Goal: Answer question/provide support

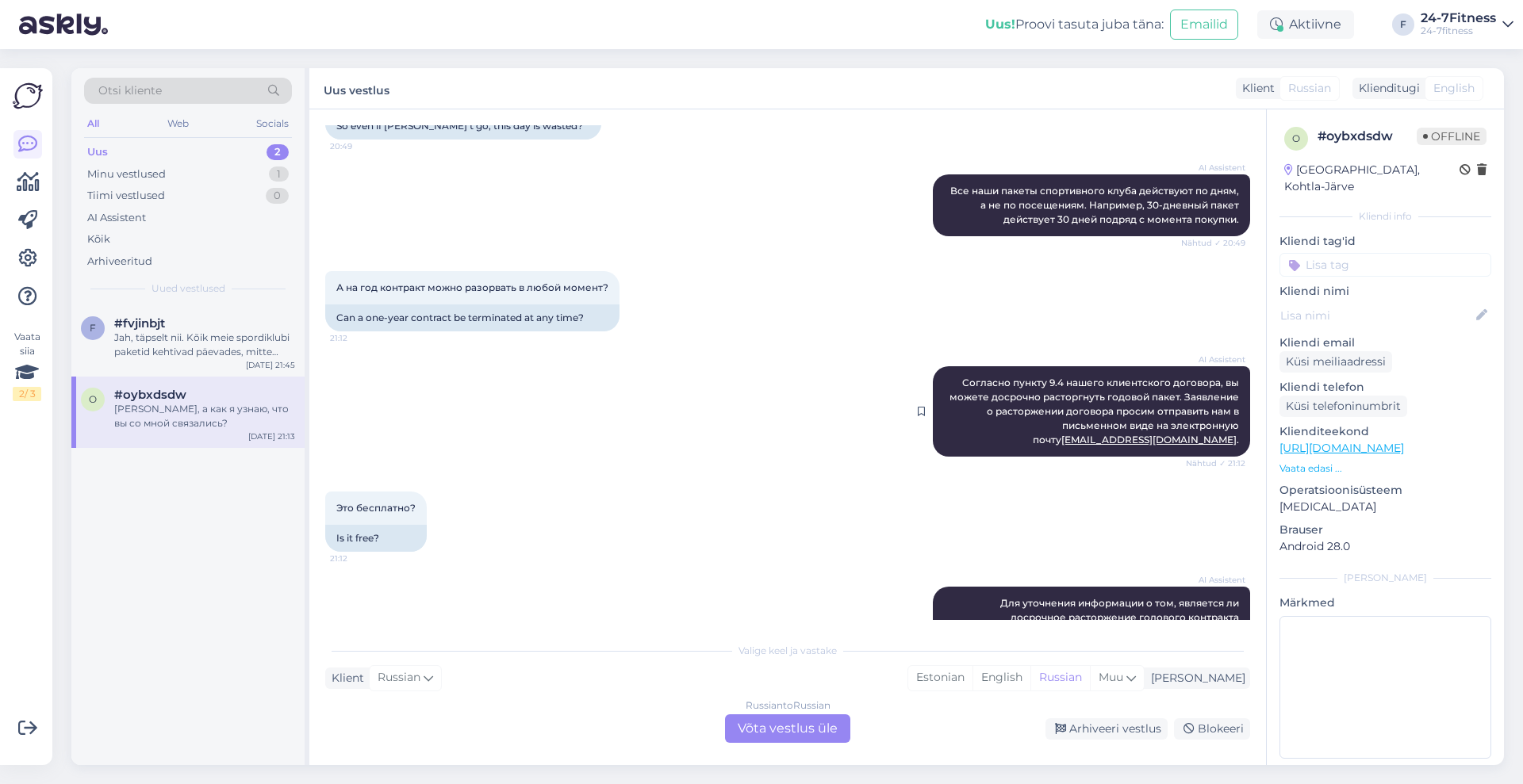
scroll to position [3451, 0]
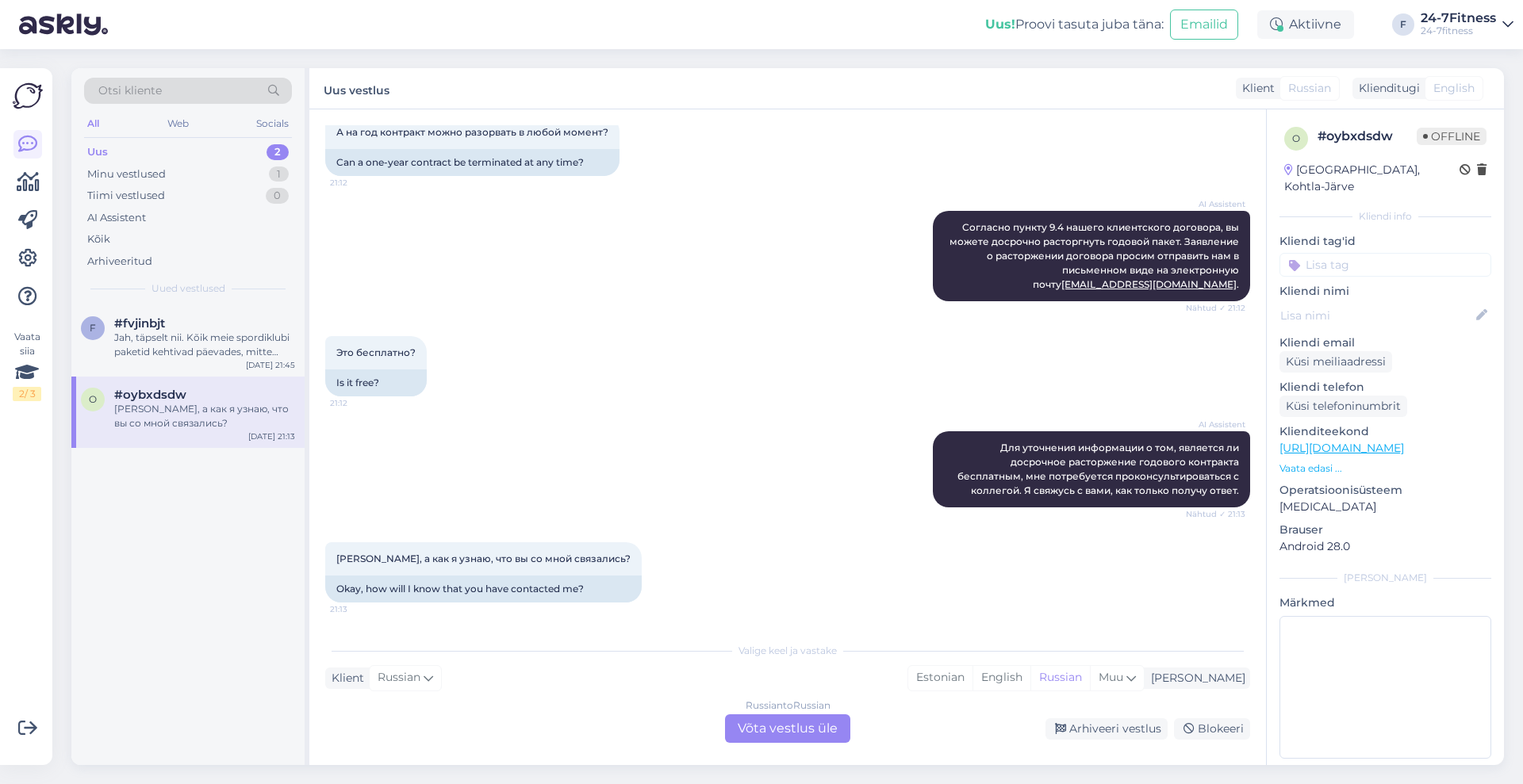
click at [815, 724] on div "Russian to Russian Võta vestlus üle" at bounding box center [787, 729] width 126 height 29
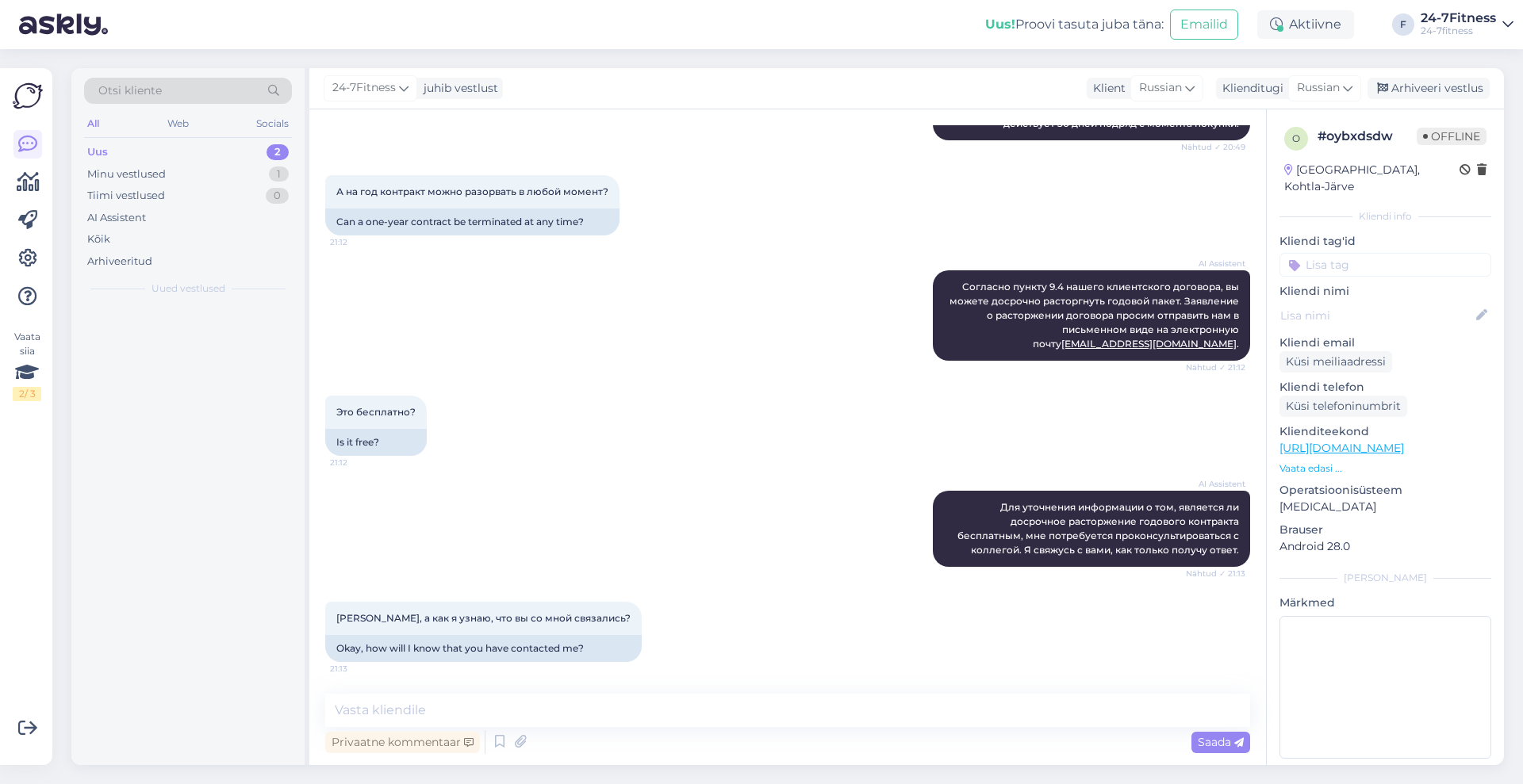
scroll to position [3392, 0]
click at [1329, 82] on span "Russian" at bounding box center [1318, 88] width 42 height 17
type input "est"
click at [1277, 161] on link "Estonian" at bounding box center [1288, 158] width 174 height 25
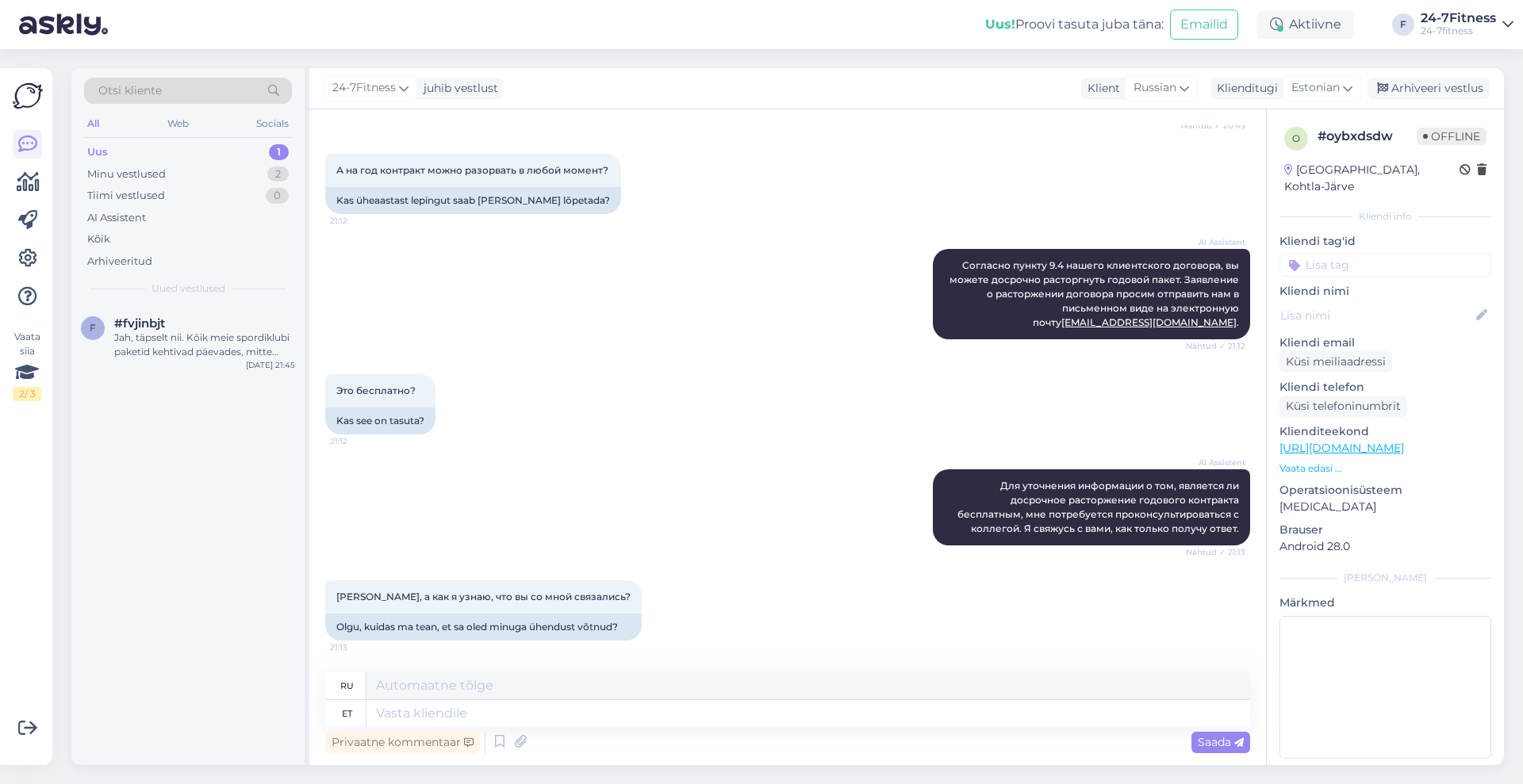
scroll to position [3413, 0]
click at [612, 713] on textarea at bounding box center [808, 713] width 884 height 27
type textarea "Tere!"
type textarea "Привет!"
type textarea "Tere! Lepingu enn"
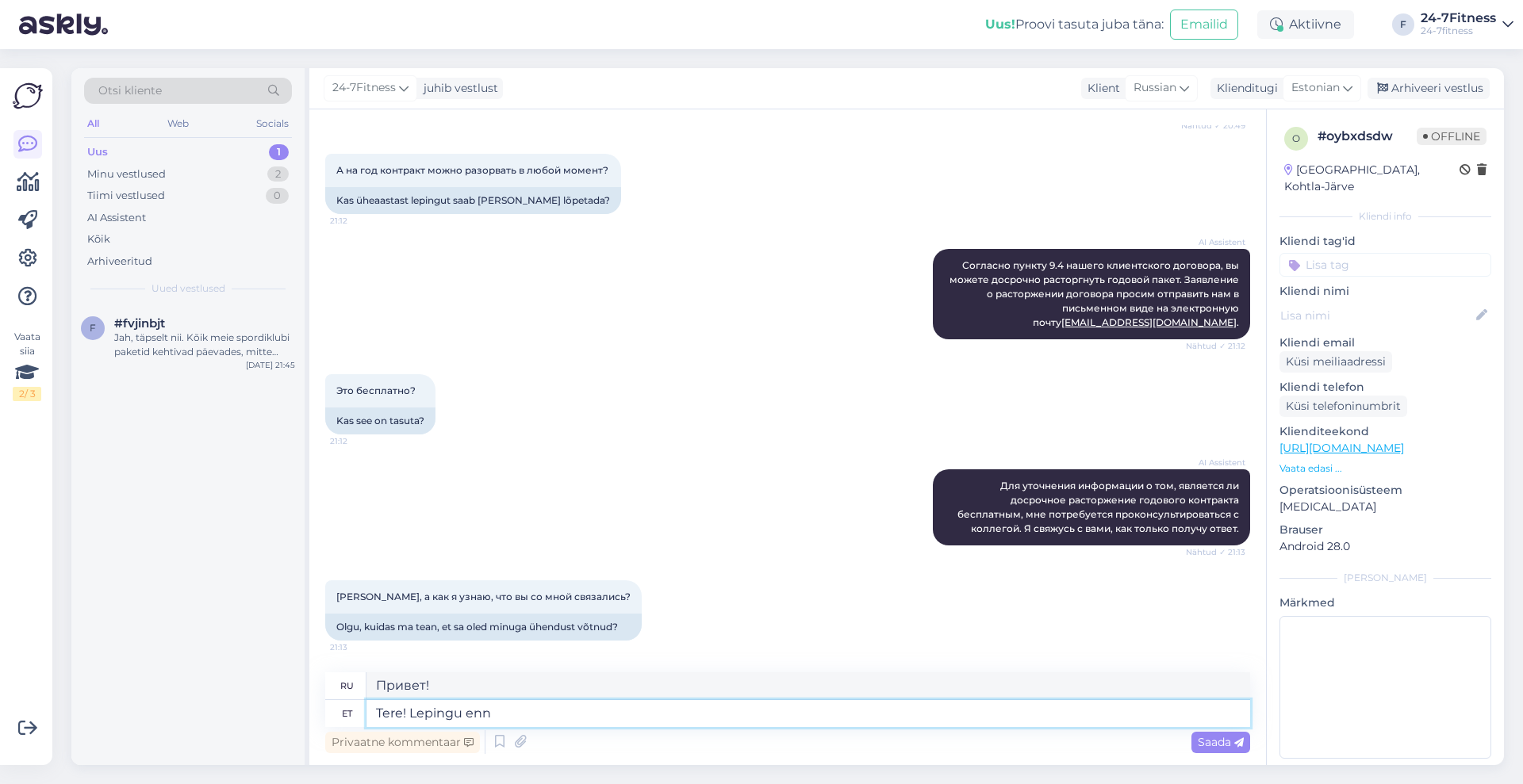
type textarea "Привет! Контракт"
type textarea "Tere! Lepingu ennetähtaegne"
type textarea "Здравствуйте! Досрочное расторжение договора"
type textarea "Tere! Lepingu ennetähtaegne lõpetamime ei ole"
type textarea "Здравствуйте! Досрочное расторжение договора невозможно."
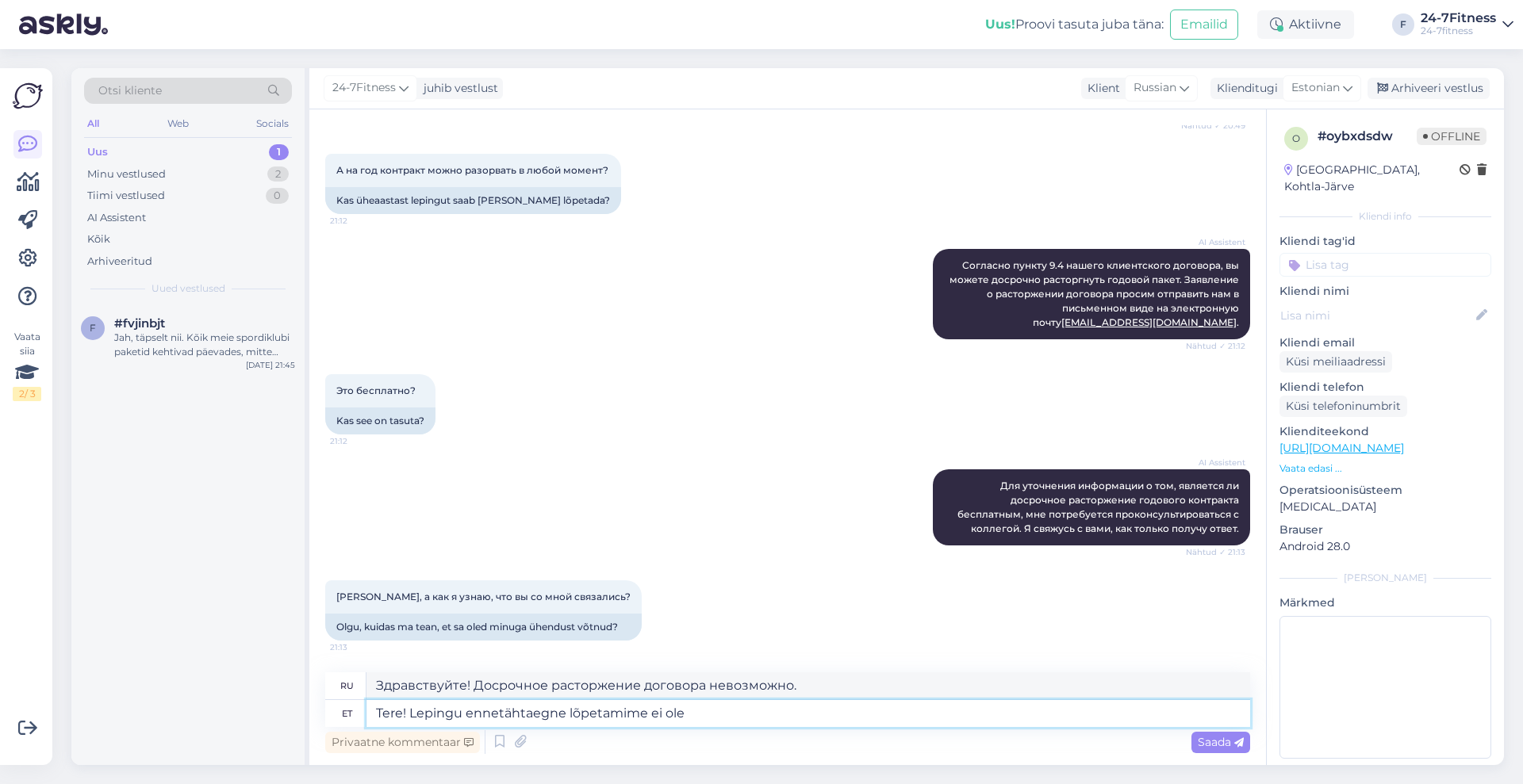
type textarea "Tere! Lepingu ennetähtaegne lõpetamime ei ole t"
type textarea "Здравствуйте! Досрочное расторжение договора не предусмотрено."
type textarea "Tere! Lepingu ennetähtaegne lõpetamime ei ole tasuta."
type textarea "Здравствуйте! Досрочное расторжение договора не является бесплатным."
type textarea "Tere! Lepingu ennetähtaegne lõpetamime ei ole tasuta. Saate"
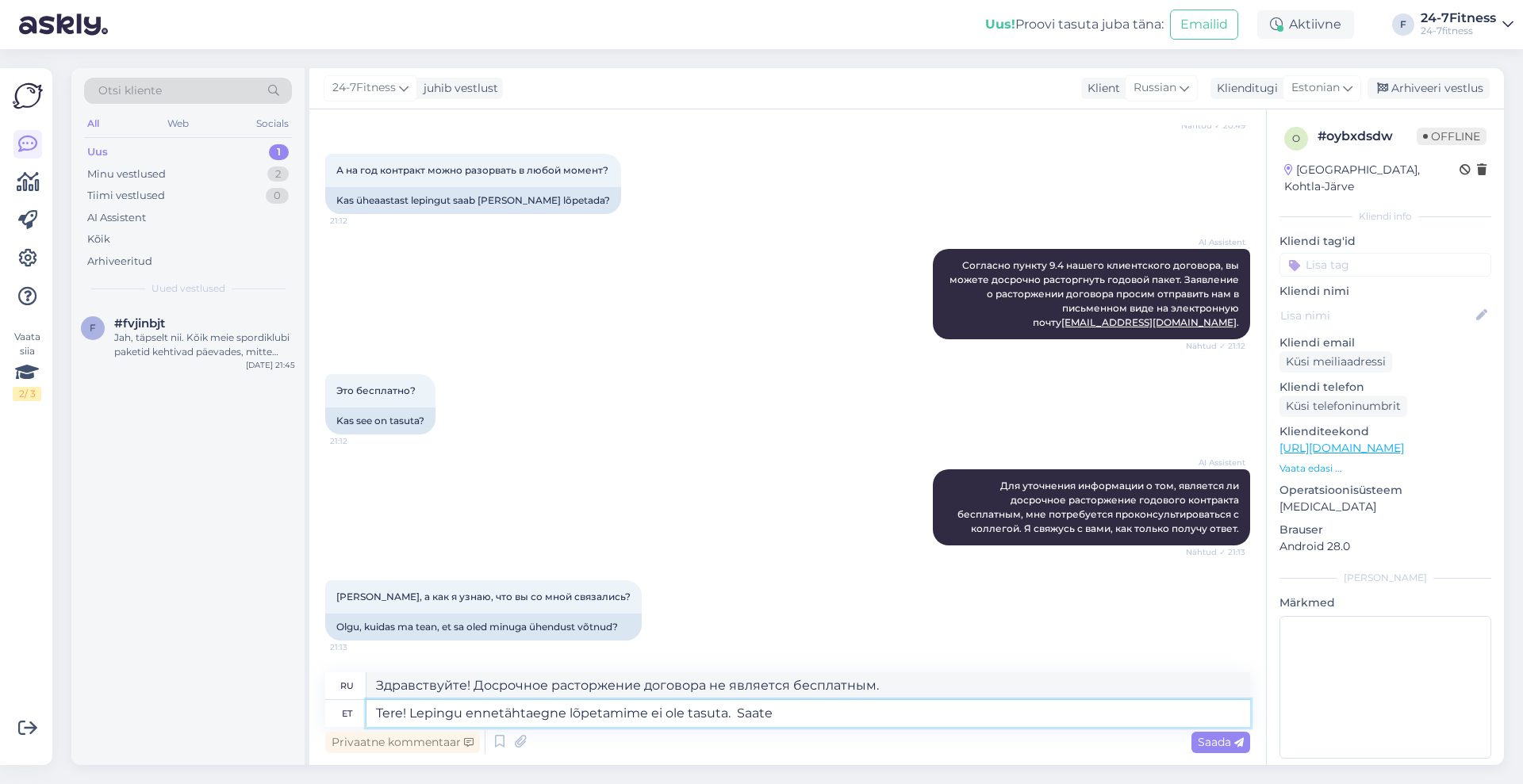
type textarea "Здравствуйте! Досрочное расторжение договора не бесплатно. Вы можете"
type textarea "Tere! Lepingu ennetähtaegne lõpetamime ei ole tasuta. Saate tutvuda m"
type textarea "Здравствуйте! Досрочное расторжение договора не бесплатно. Вы можете ознакомить…"
type textarea "Tere! Lepingu ennetähtaegne lõpetamime ei ole tasuta. Saate tutvuda meie k"
type textarea "Здравствуйте! Досрочное расторжение договора не бесплатно. Вы можете ознакомить…"
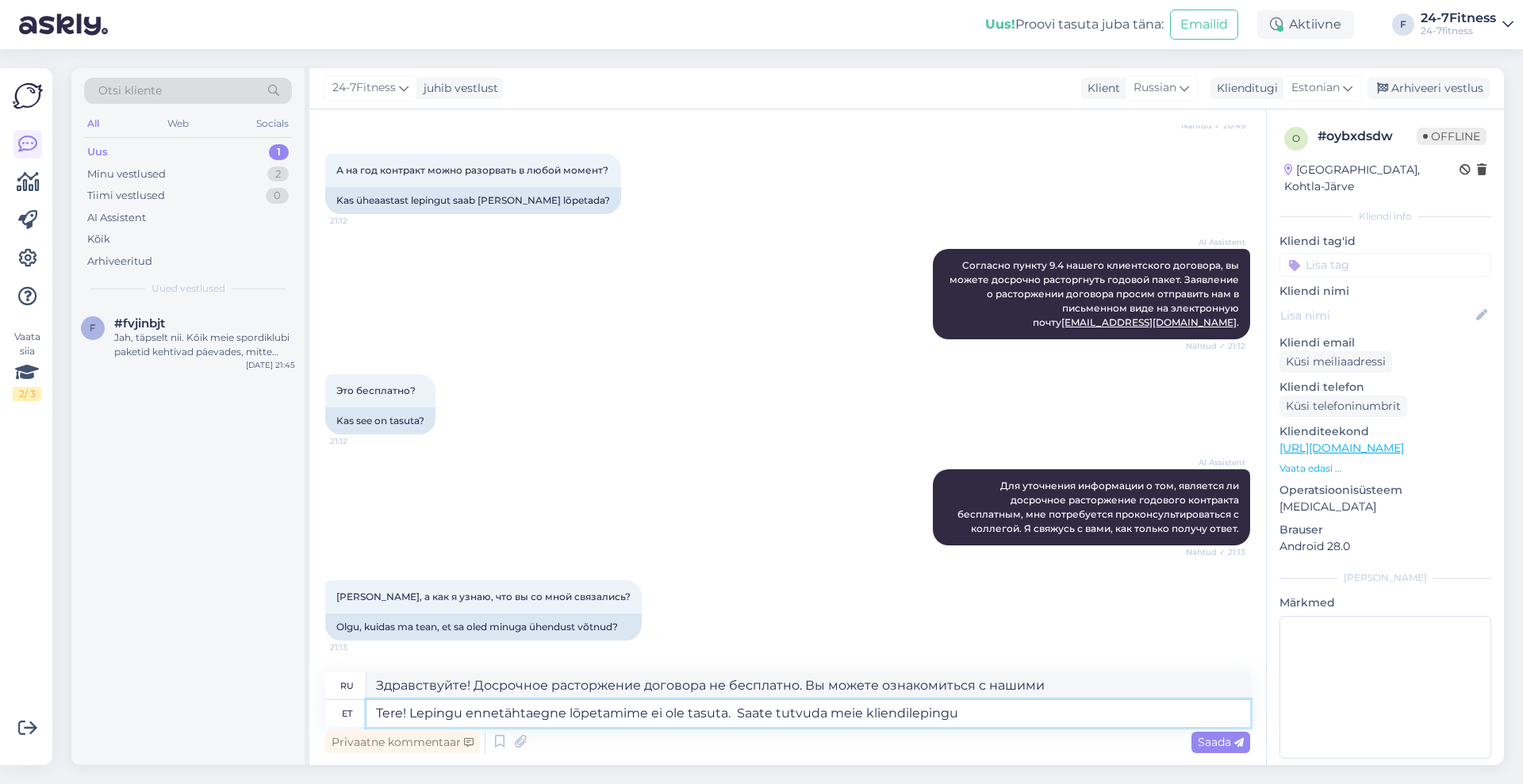
type textarea "Tere! Lepingu ennetähtaegne lõpetamime ei ole tasuta. Saate tutvuda meie kliend…"
type textarea "Здравствуйте! Досрочное расторжение договора не является бесплатным. Вы можете …"
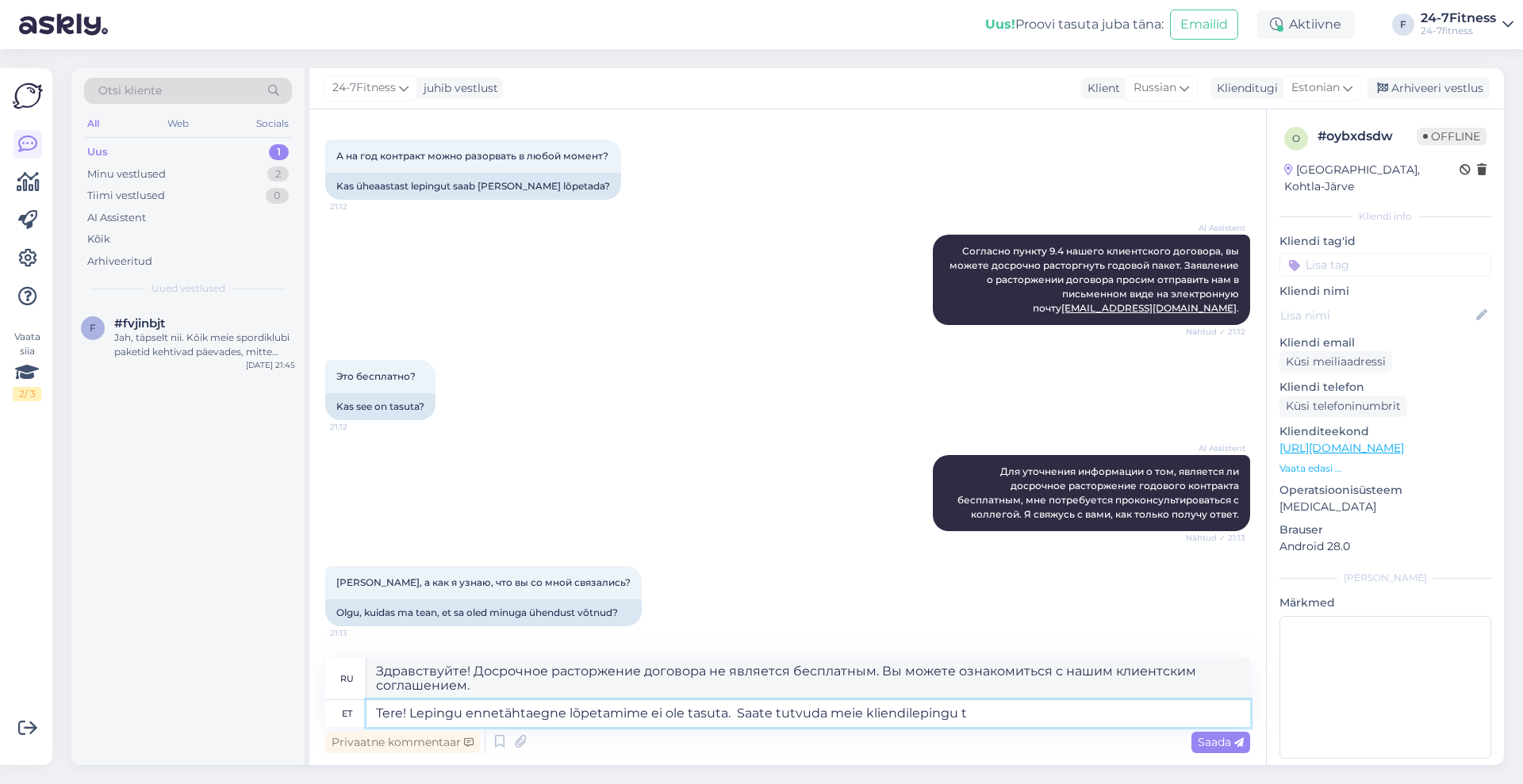
scroll to position [3427, 0]
type textarea "Tere! Lepingu ennetähtaegne lõpetamime ei ole tasuta. Saate tutvuda meie kliend…"
type textarea "Здравствуйте! Досрочное расторжение договора не является бесплатным. Вы можете …"
type textarea "Tere! Lepingu ennetähtaegne lõpetamime ei ole tasuta. Saate tutvuda meie kliend…"
type textarea "Здравствуйте! Досрочное расторжение договора не является бесплатным. Вы можете …"
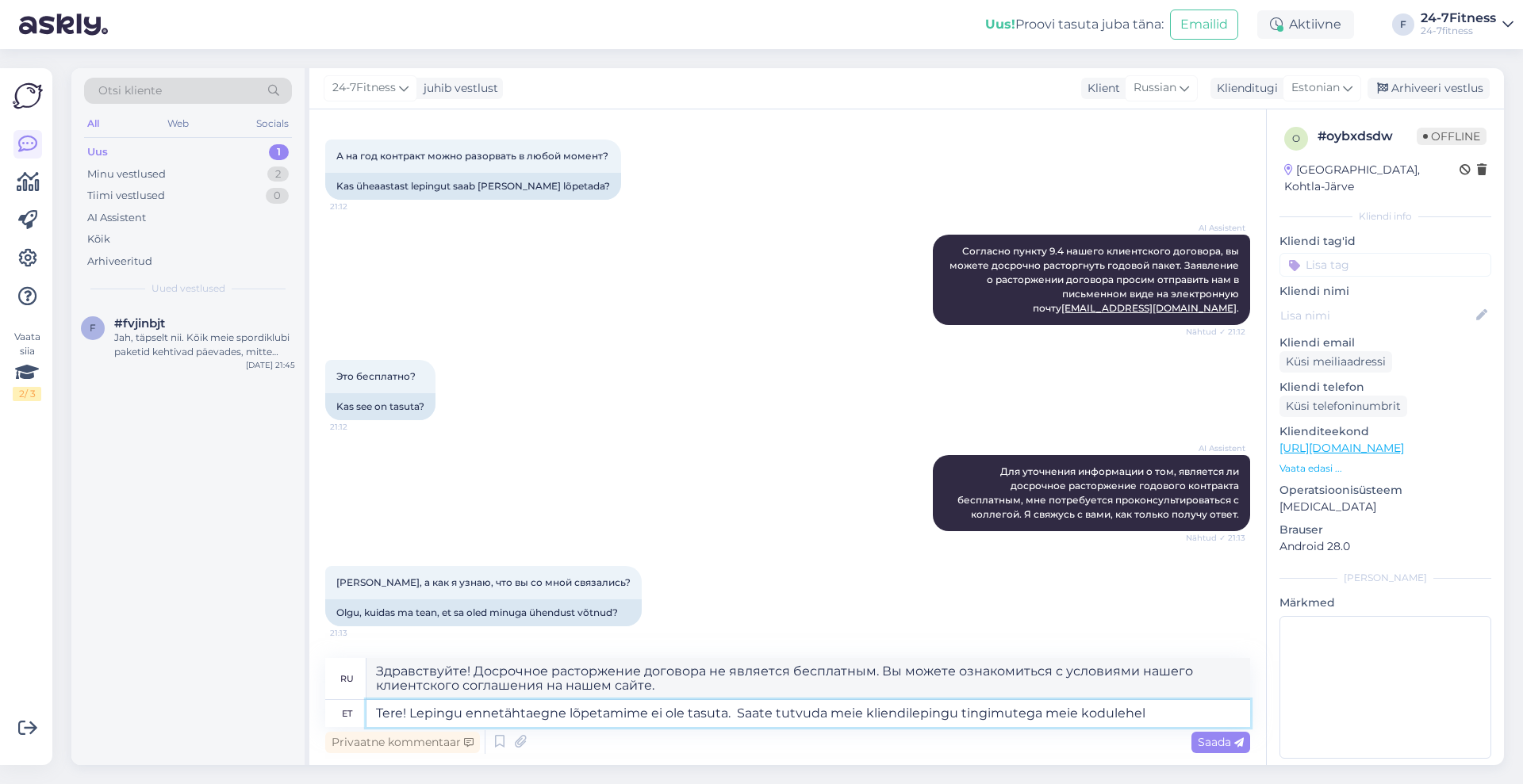
type textarea "Tere! Lepingu ennetähtaegne lõpetamime ei ole tasuta. Saate tutvuda meie kliend…"
type textarea "Здравствуйте! Досрочное расторжение договора не является бесплатным. Вы можете …"
paste textarea "[URL][DOMAIN_NAME]"
type textarea "Tere! Lepingu ennetähtaegne lõpetamime ei ole tasuta. Saate tutvuda meie kliend…"
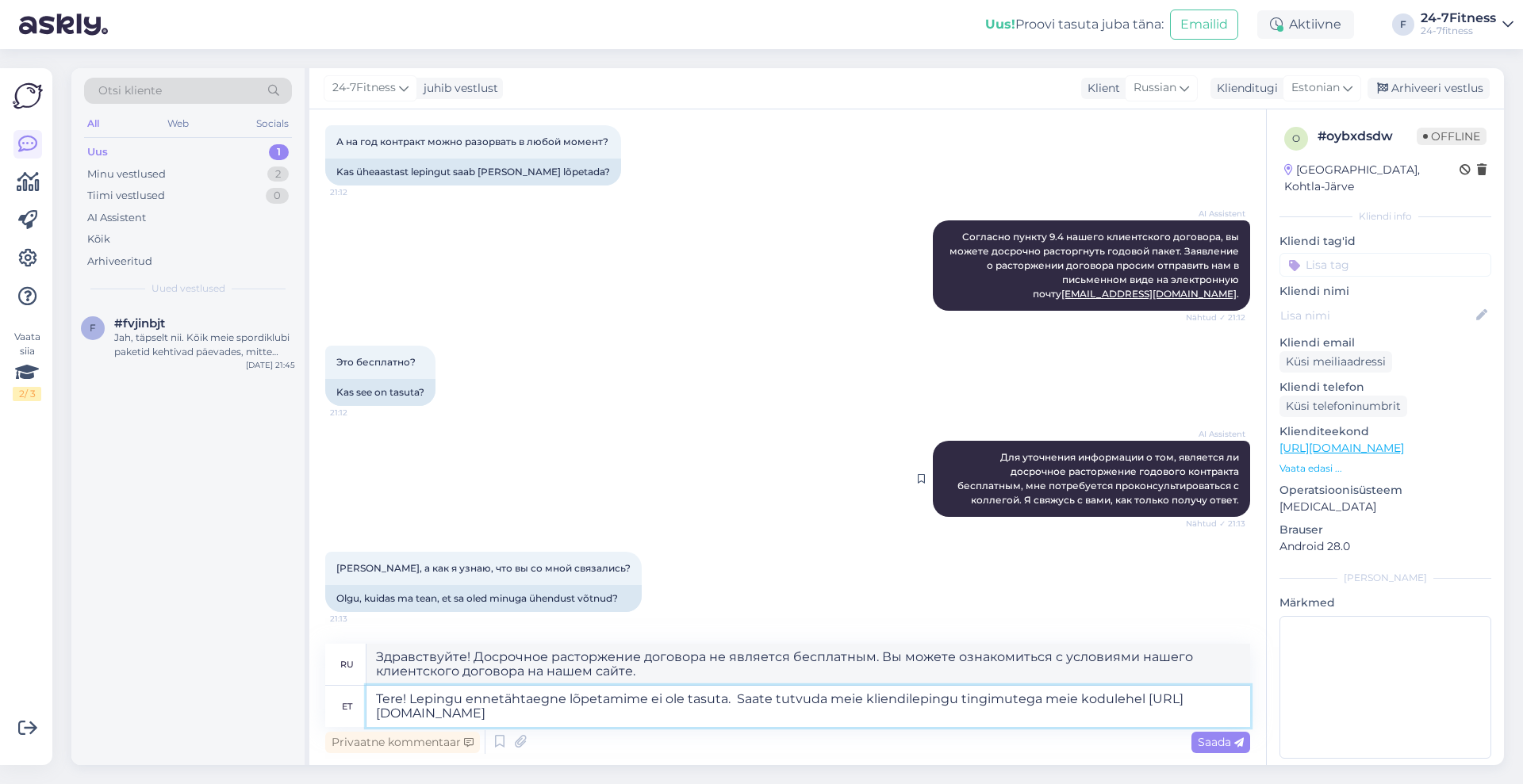
scroll to position [3442, 0]
type textarea "Здравствуйте! Досрочное расторжение договора не является бесплатным. С условиям…"
type textarea "Tere! Lepingu ennetähtaegne lõpetamime ei ole tasuta. Saate tutvuda meie kliend…"
click at [1210, 743] on span "Saada" at bounding box center [1220, 742] width 46 height 14
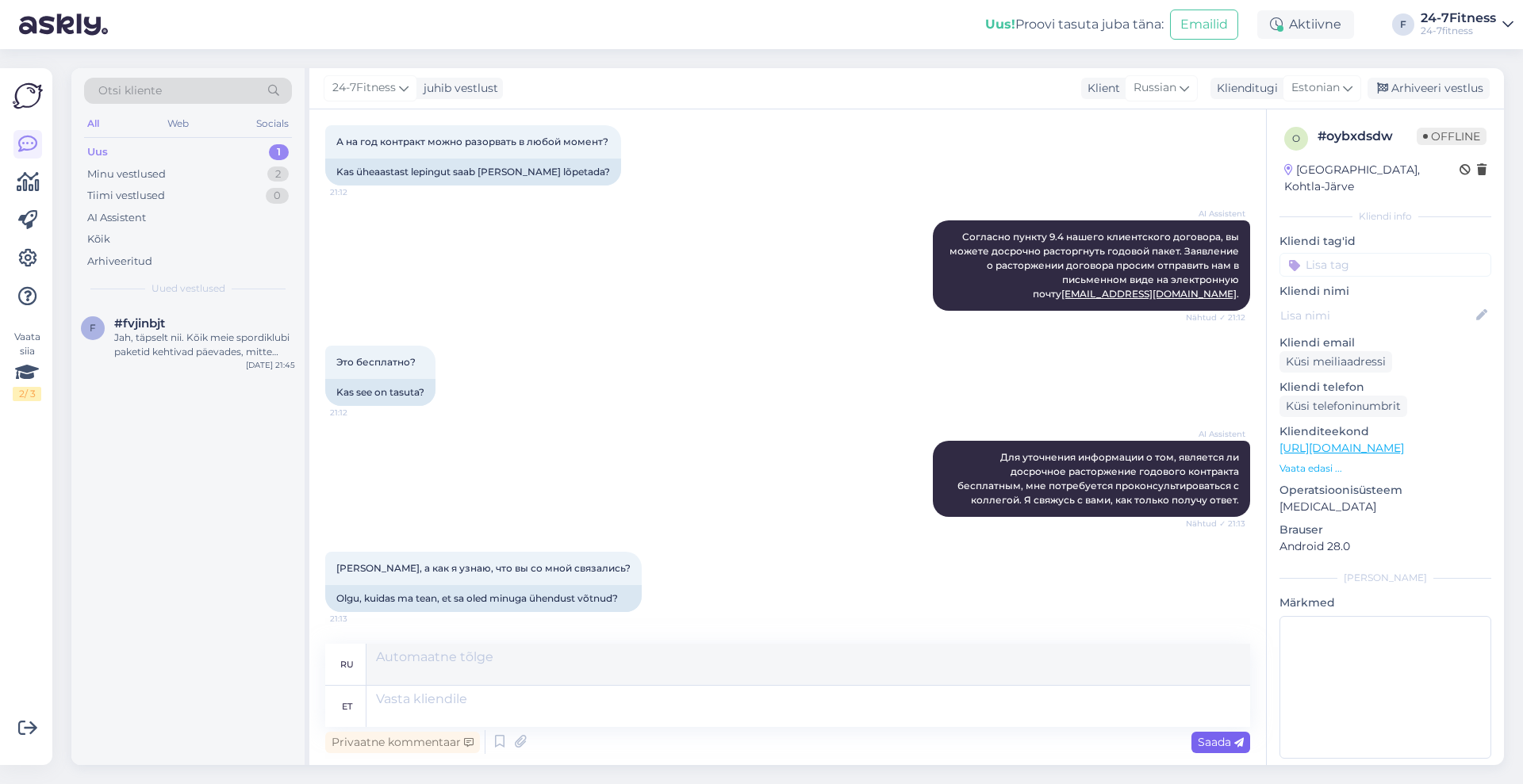
scroll to position [3627, 0]
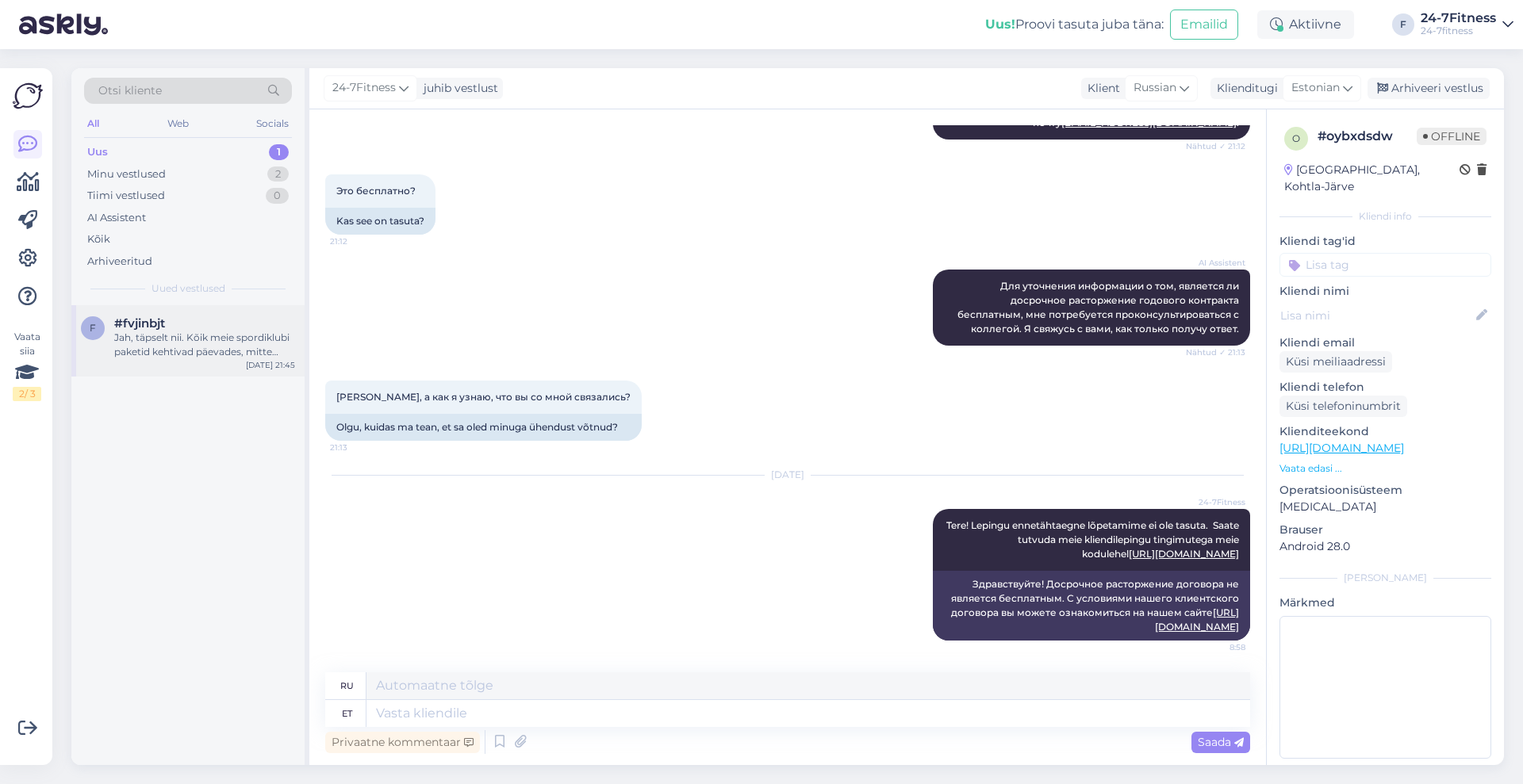
click at [239, 340] on div "Jah, täpselt nii. Kõik meie spordiklubi paketid kehtivad päevades, mitte kordad…" at bounding box center [204, 345] width 181 height 29
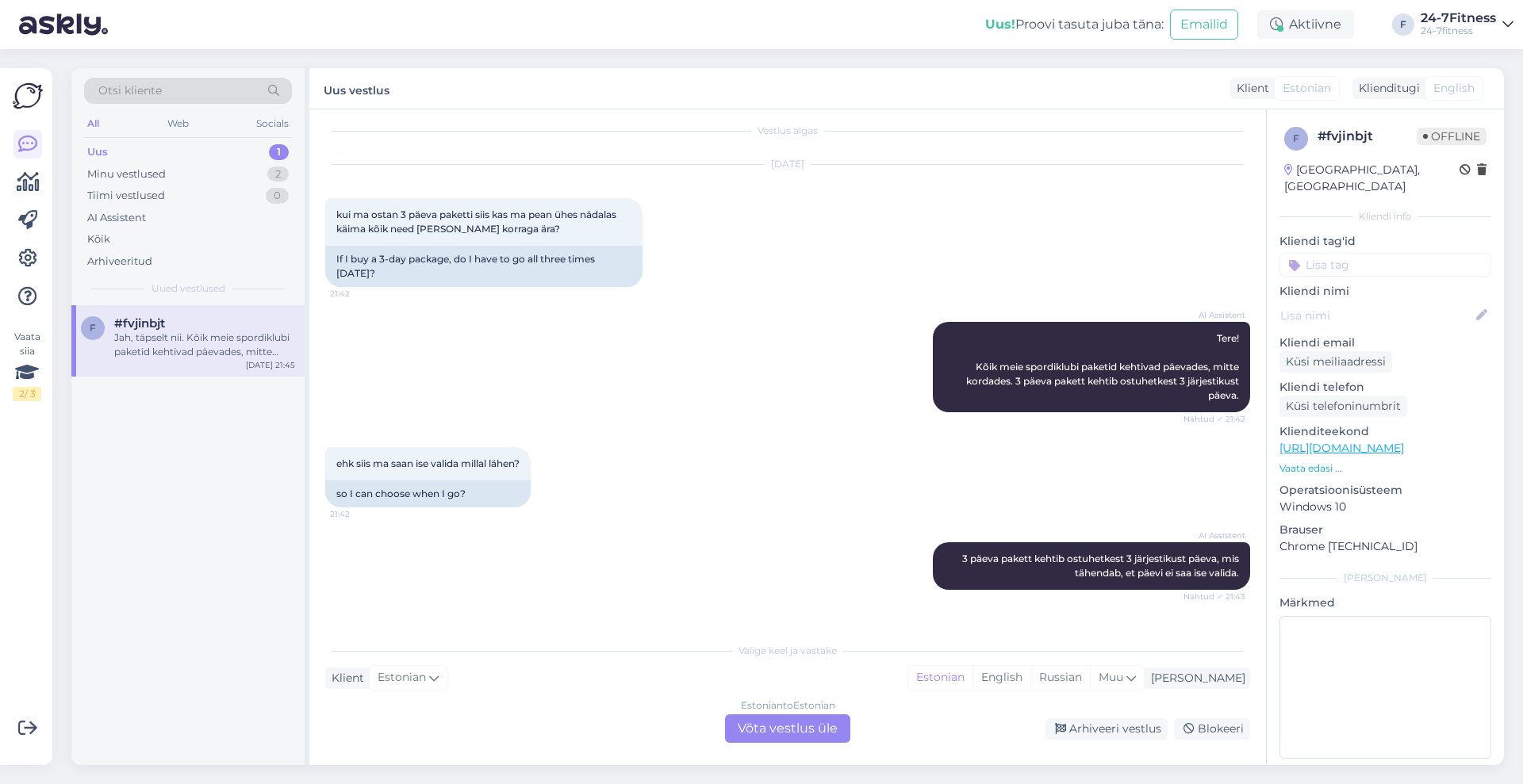
scroll to position [0, 0]
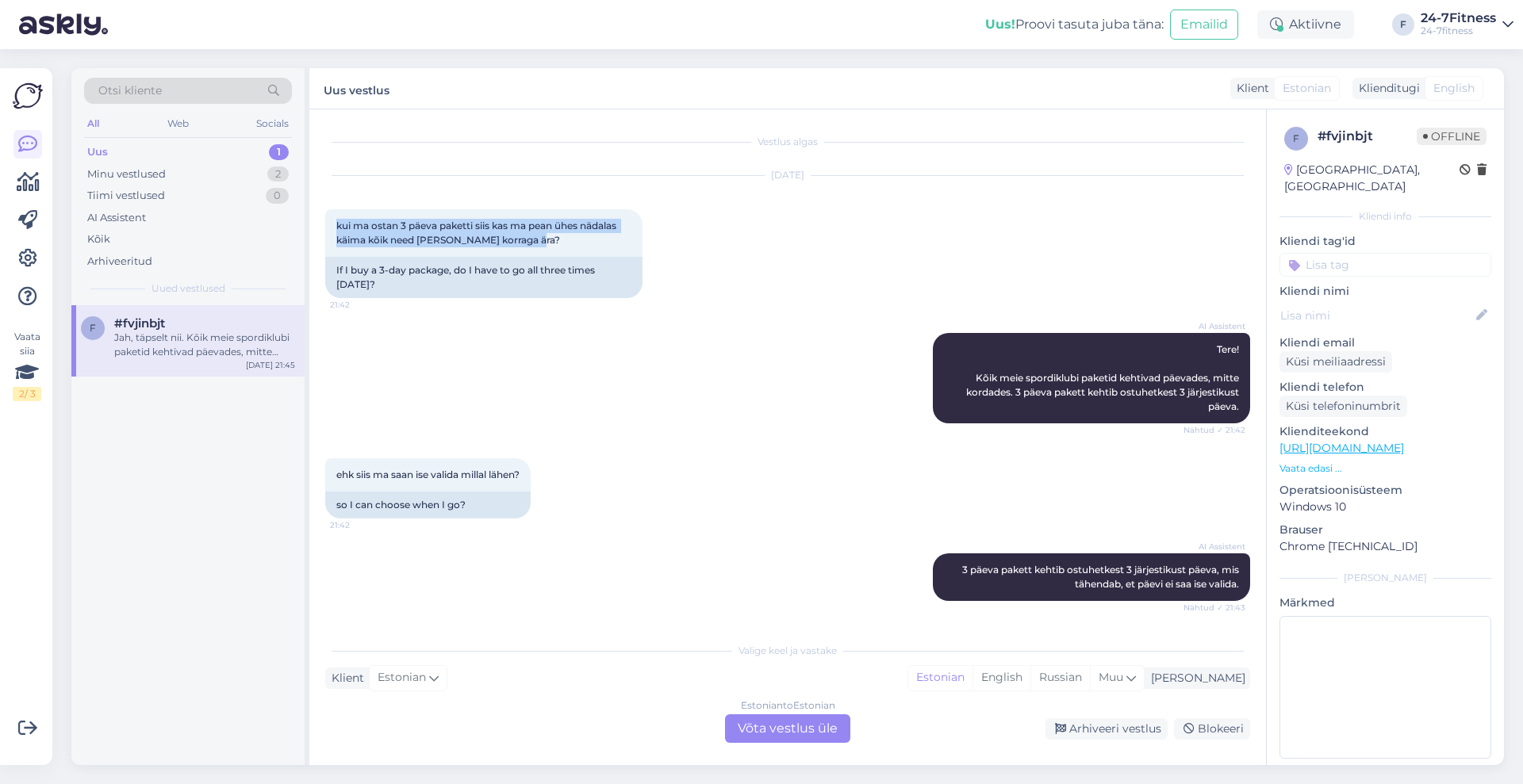
drag, startPoint x: 337, startPoint y: 229, endPoint x: 674, endPoint y: 247, distance: 337.5
click at [674, 247] on div "[DATE] kui ma ostan 3 päeva paketti siis kas ma pean ühes nädalas käima kõik ne…" at bounding box center [787, 236] width 924 height 157
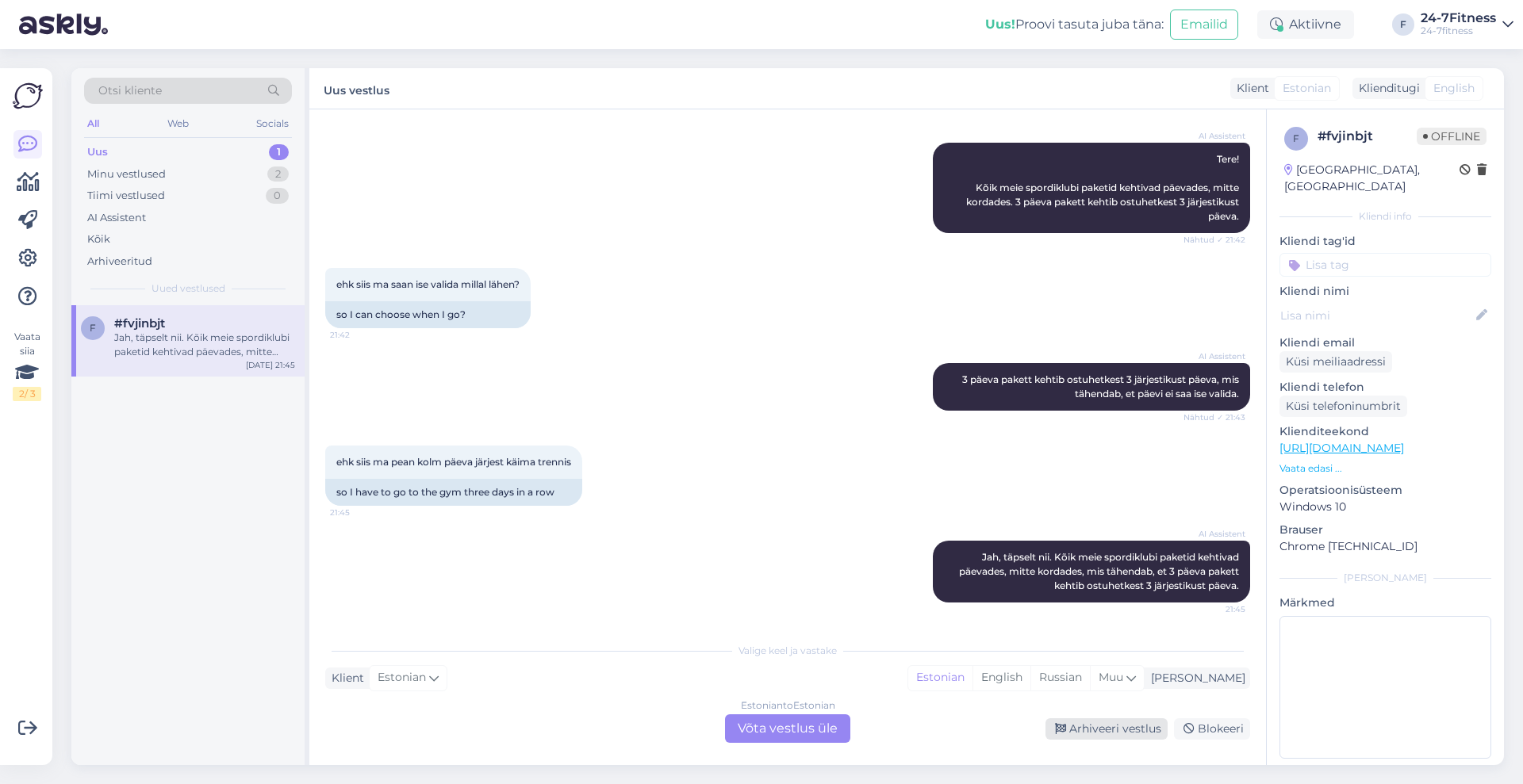
click at [1099, 723] on div "Arhiveeri vestlus" at bounding box center [1106, 729] width 122 height 22
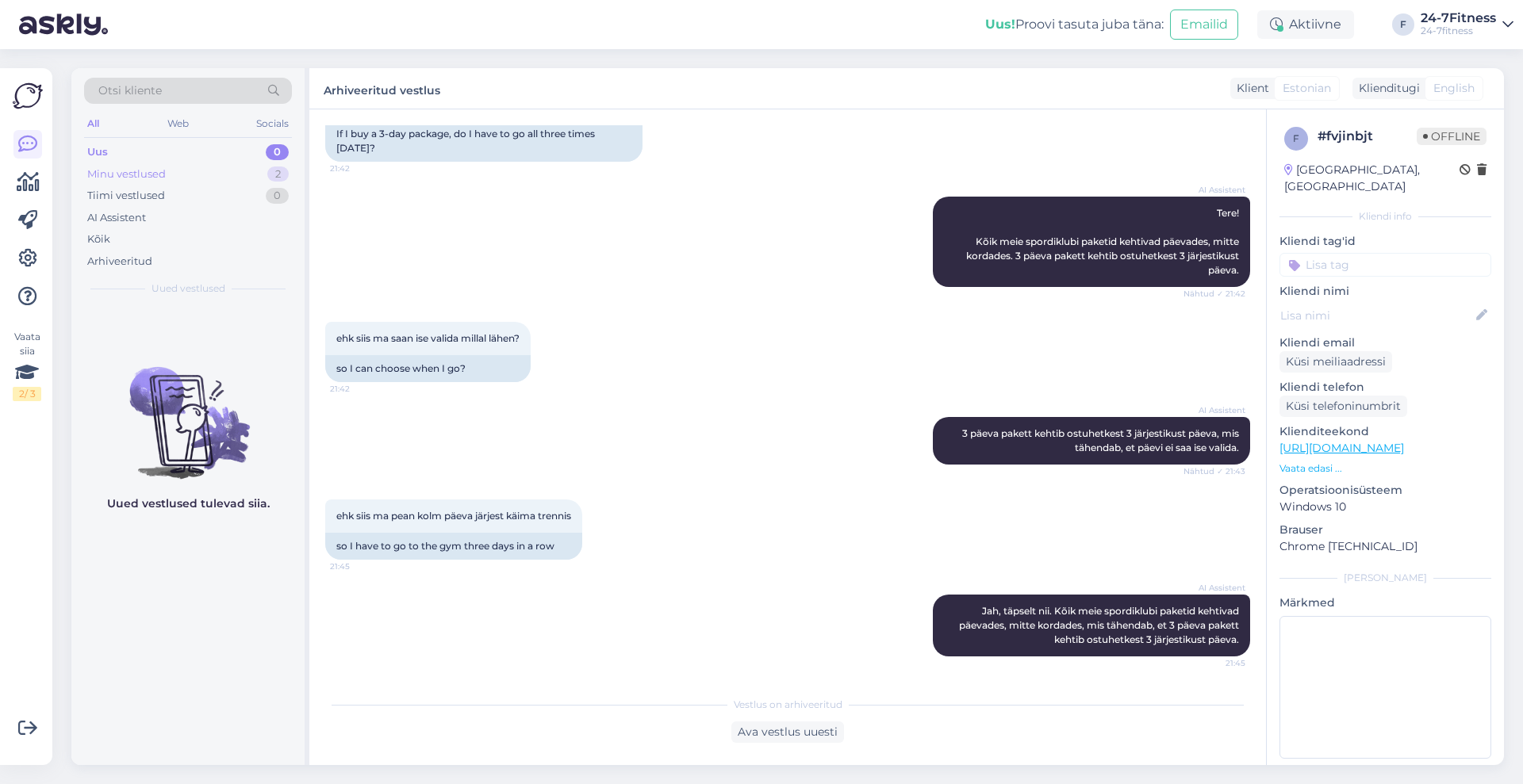
click at [153, 174] on div "Minu vestlused" at bounding box center [126, 174] width 79 height 16
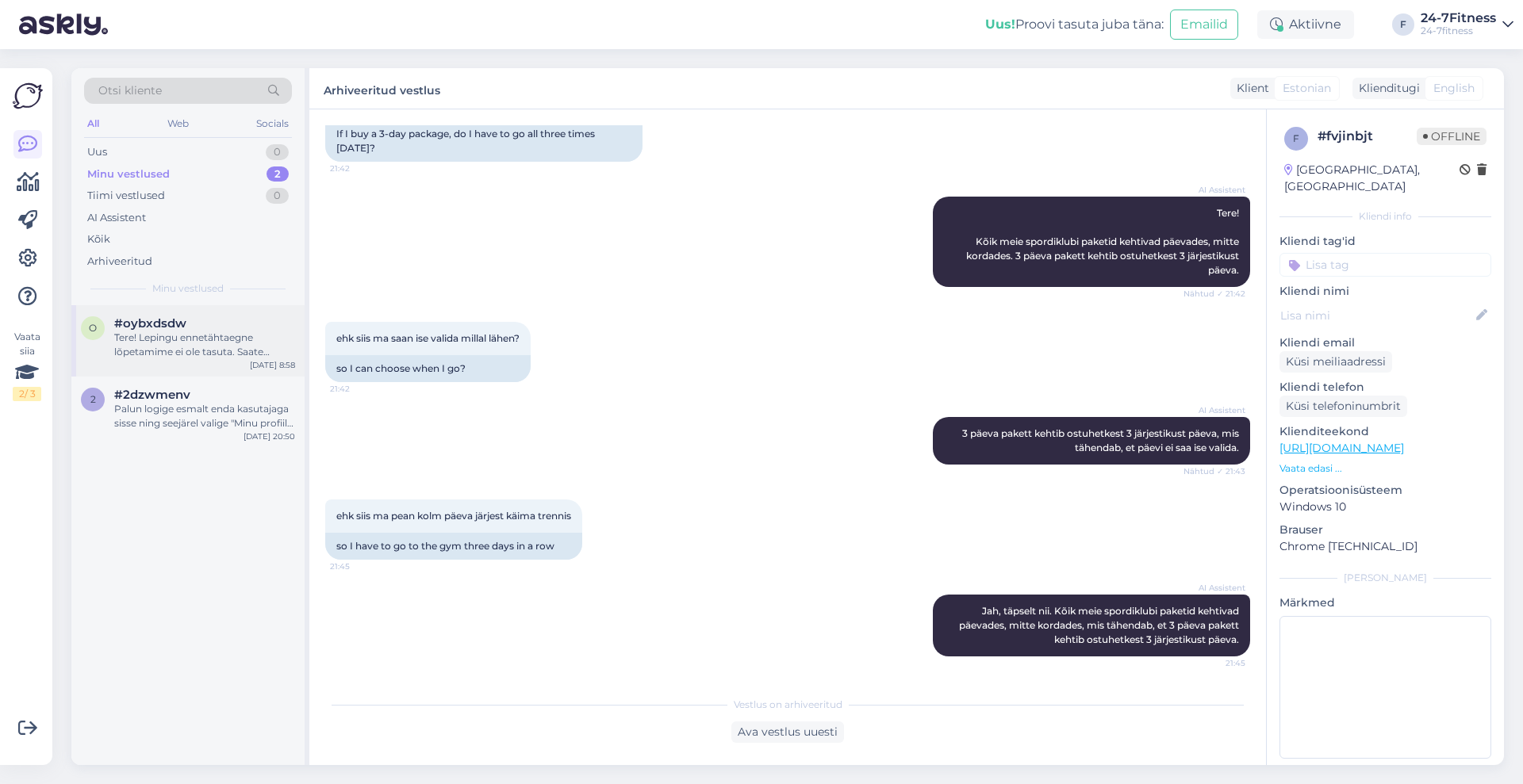
click at [236, 349] on div "Tere! Lepingu ennetähtaegne lõpetamime ei ole tasuta. Saate tutvuda meie kliend…" at bounding box center [204, 345] width 181 height 29
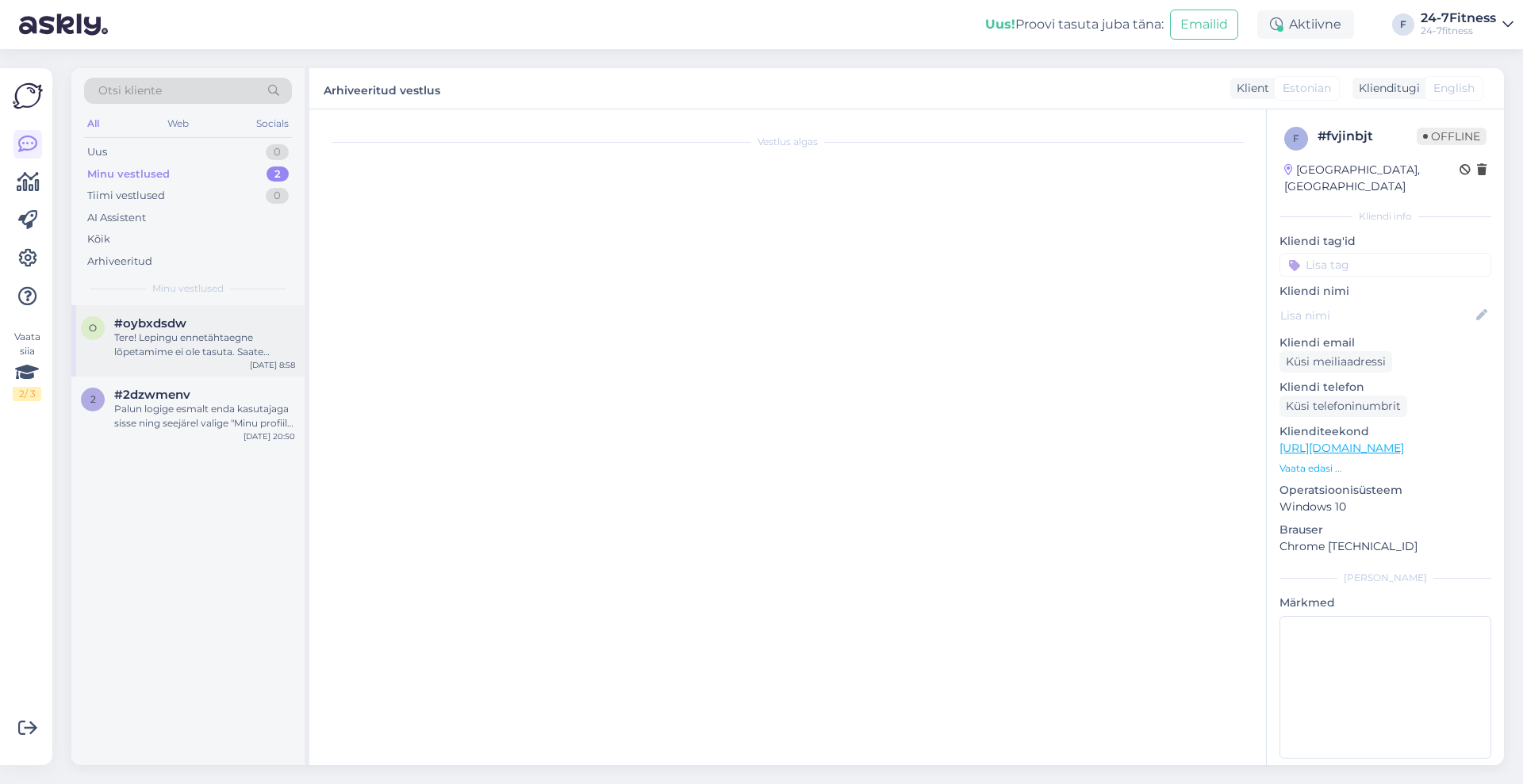
scroll to position [3627, 0]
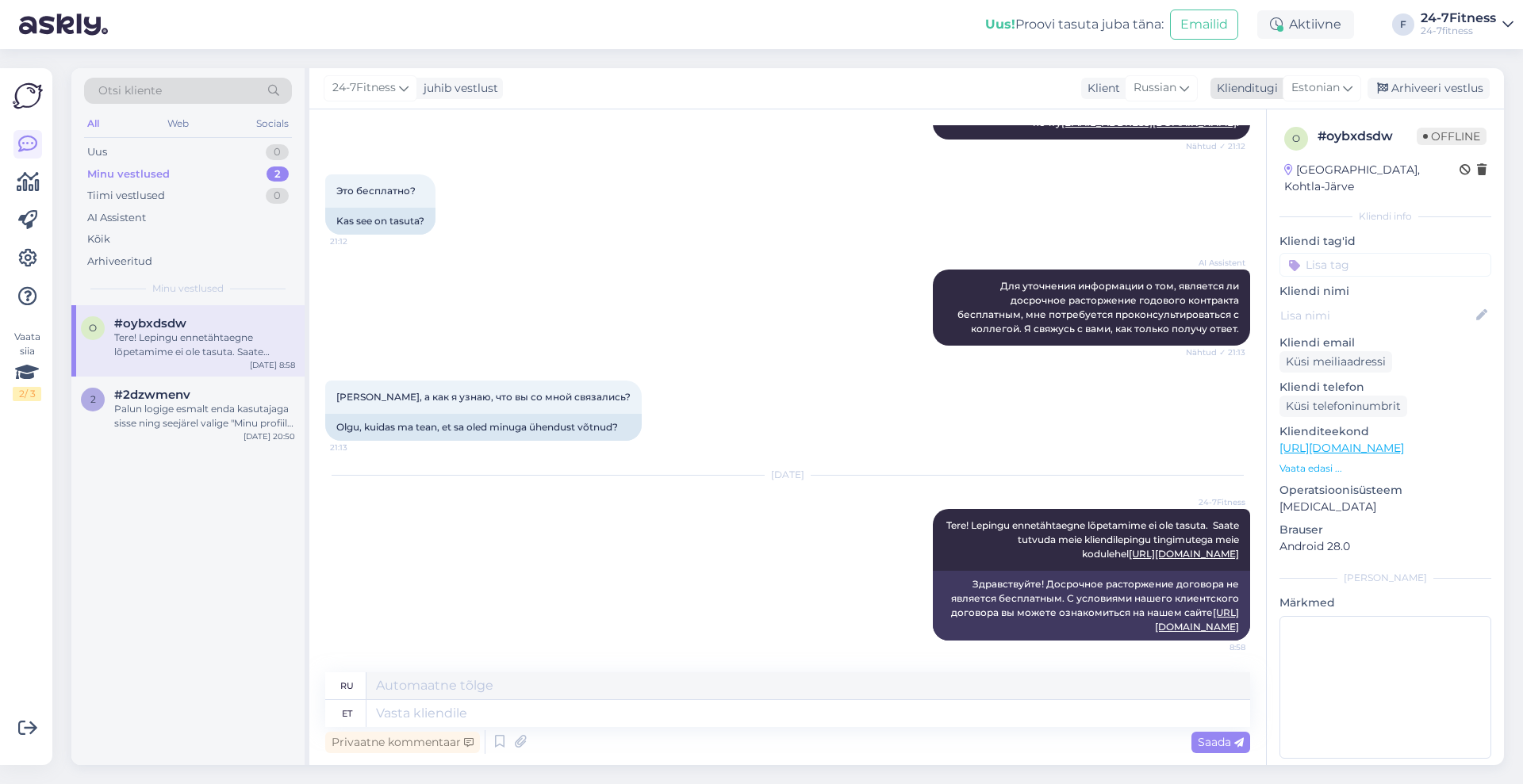
click at [1337, 81] on span "Estonian" at bounding box center [1315, 88] width 49 height 17
click at [1299, 120] on input "est" at bounding box center [1286, 122] width 149 height 24
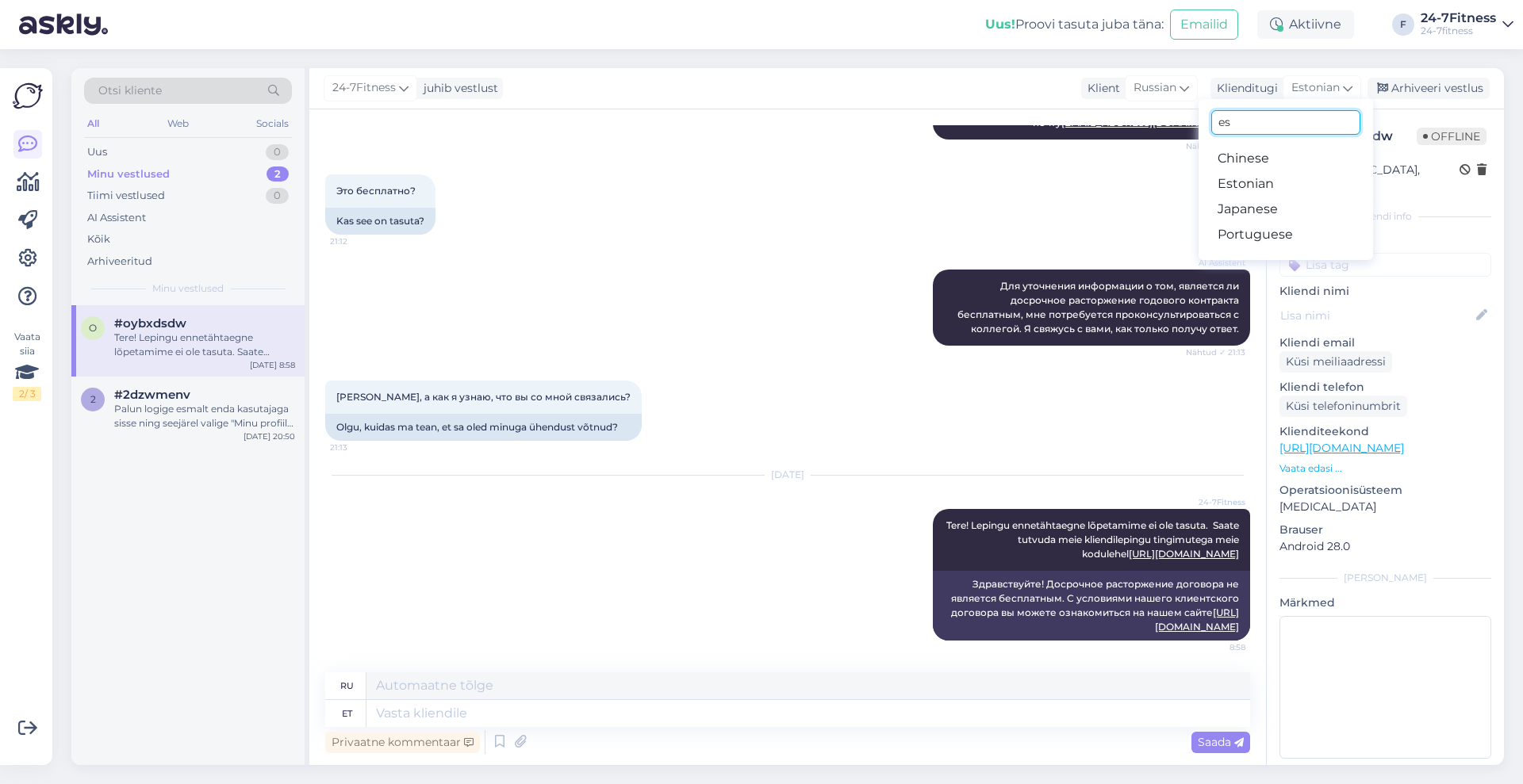
type input "e"
type input "ru"
drag, startPoint x: 1287, startPoint y: 185, endPoint x: 1257, endPoint y: 204, distance: 35.5
click at [1287, 185] on link "Russian" at bounding box center [1285, 184] width 174 height 25
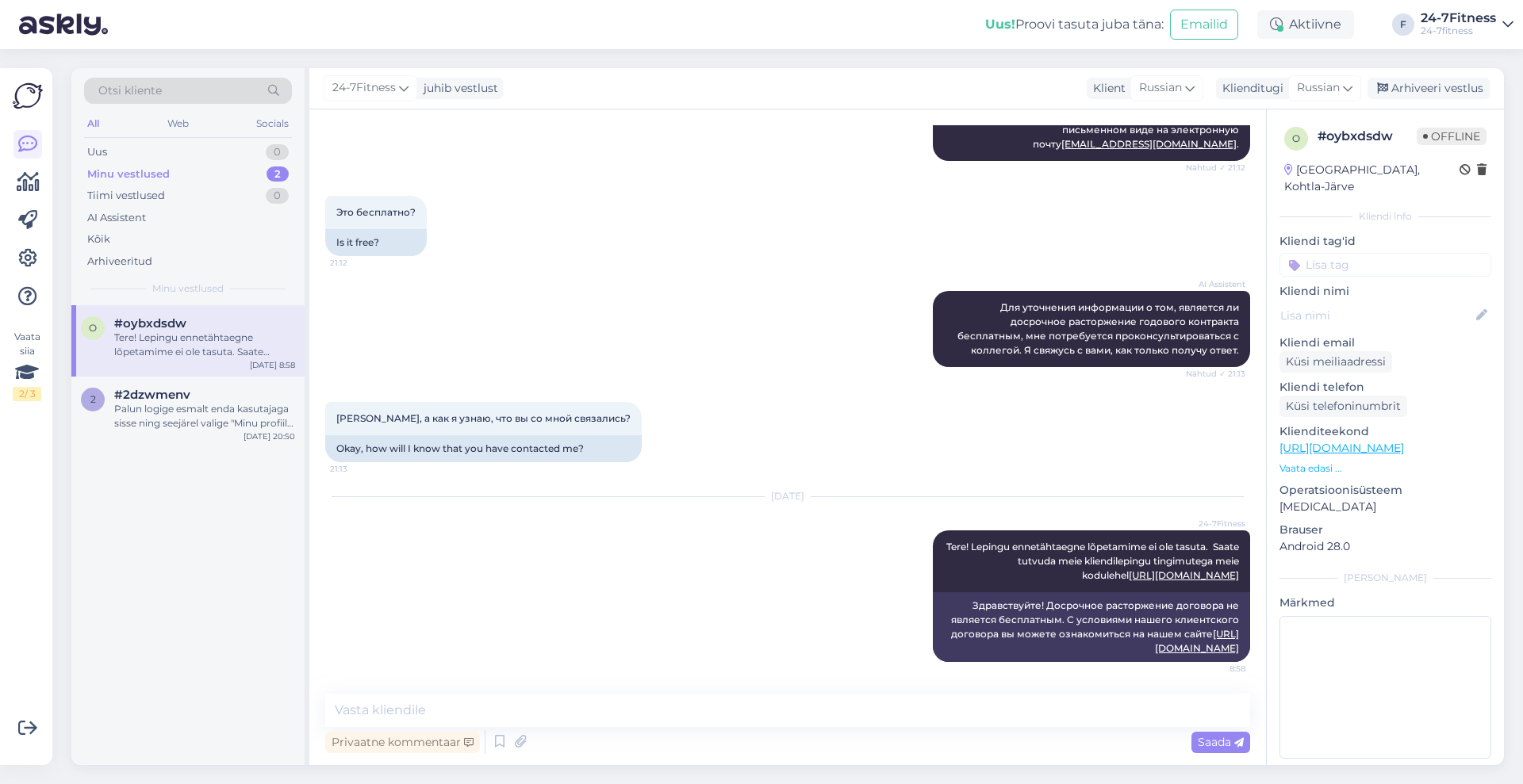
scroll to position [3606, 0]
click at [541, 712] on textarea at bounding box center [787, 710] width 924 height 33
paste textarea "9.4. Пакет с годовым договором можно прекратить досрочно, уплатив плату за доср…"
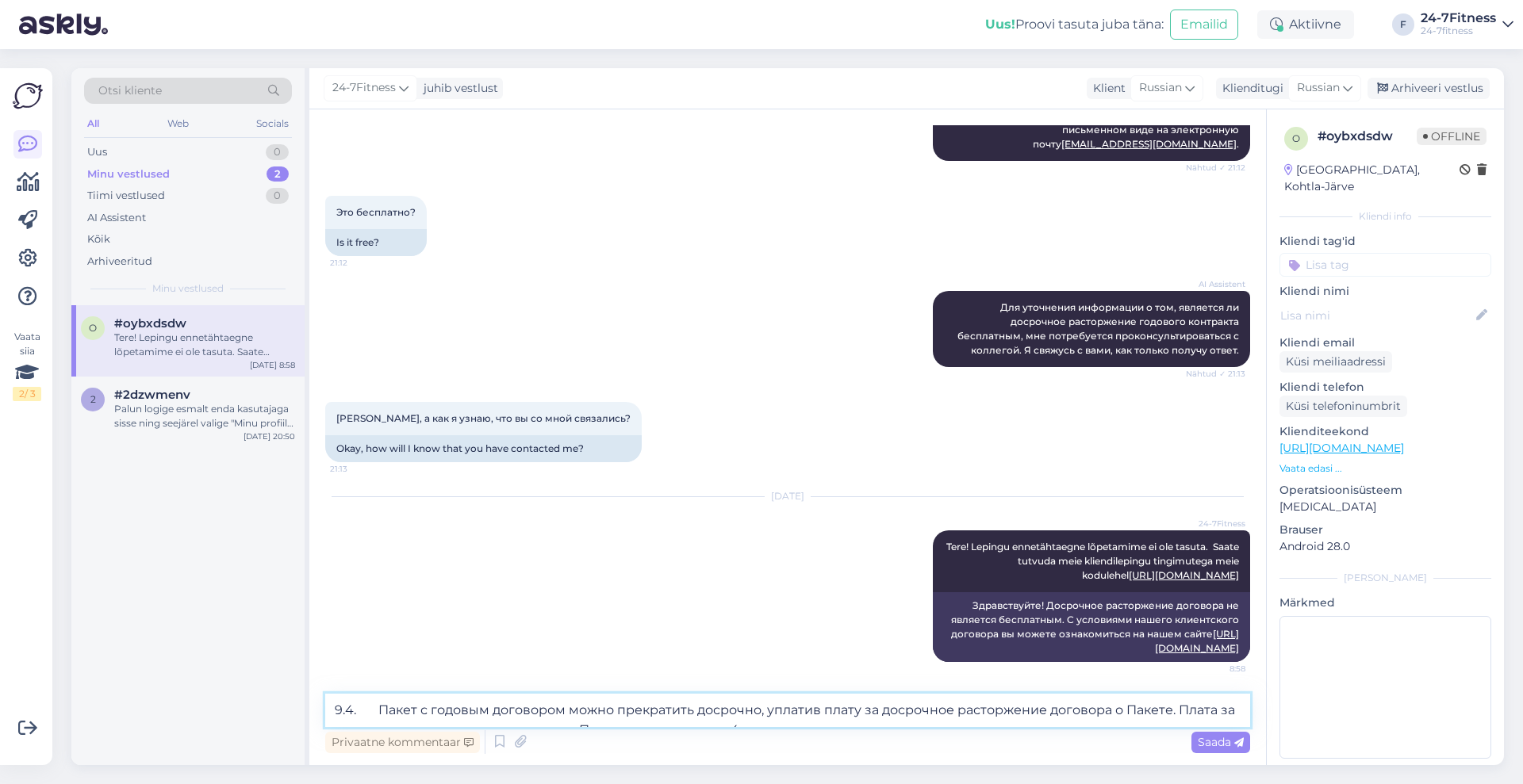
scroll to position [3627, 0]
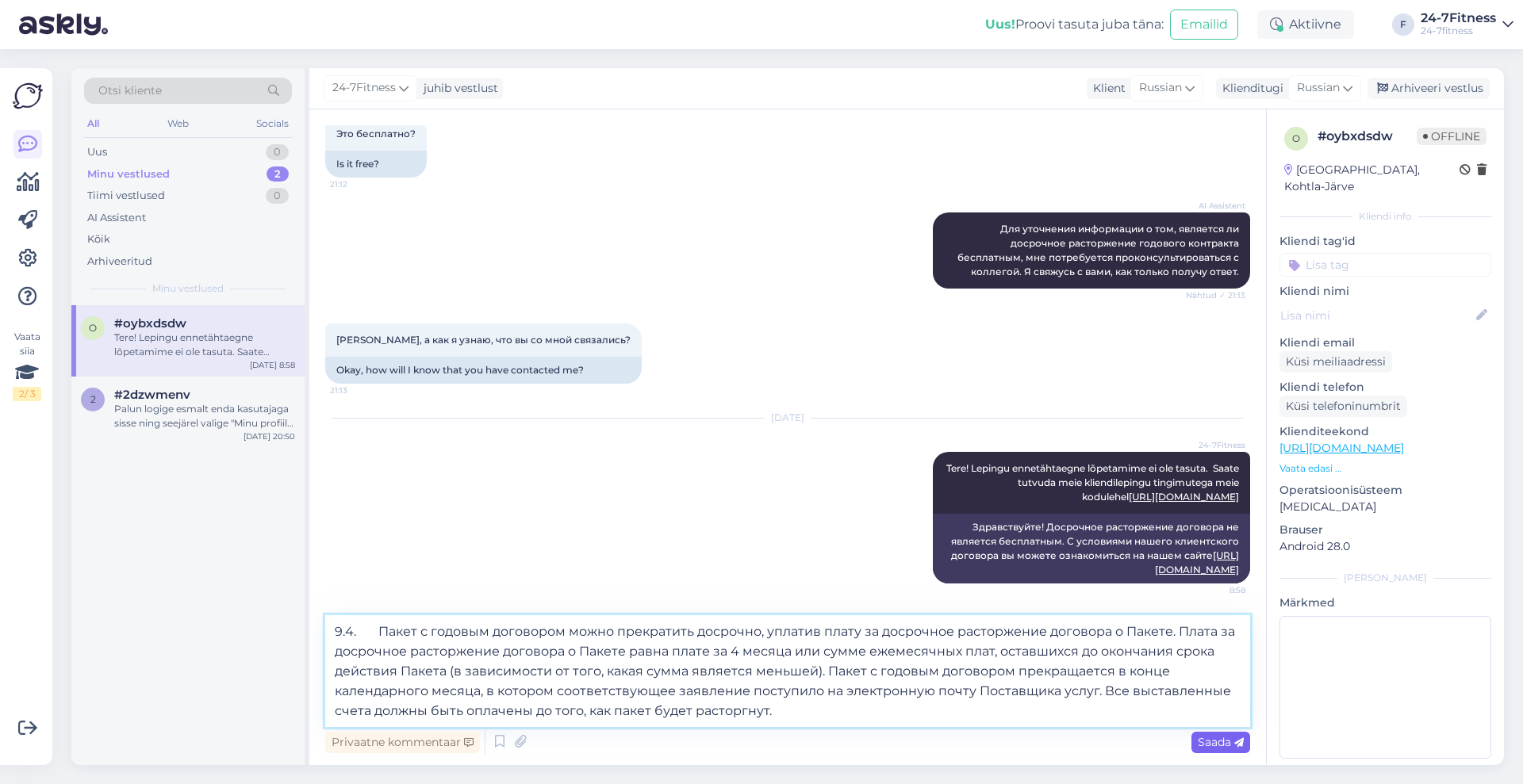
type textarea "9.4. Пакет с годовым договором можно прекратить досрочно, уплатив плату за доср…"
click at [1215, 737] on span "Saada" at bounding box center [1220, 742] width 46 height 14
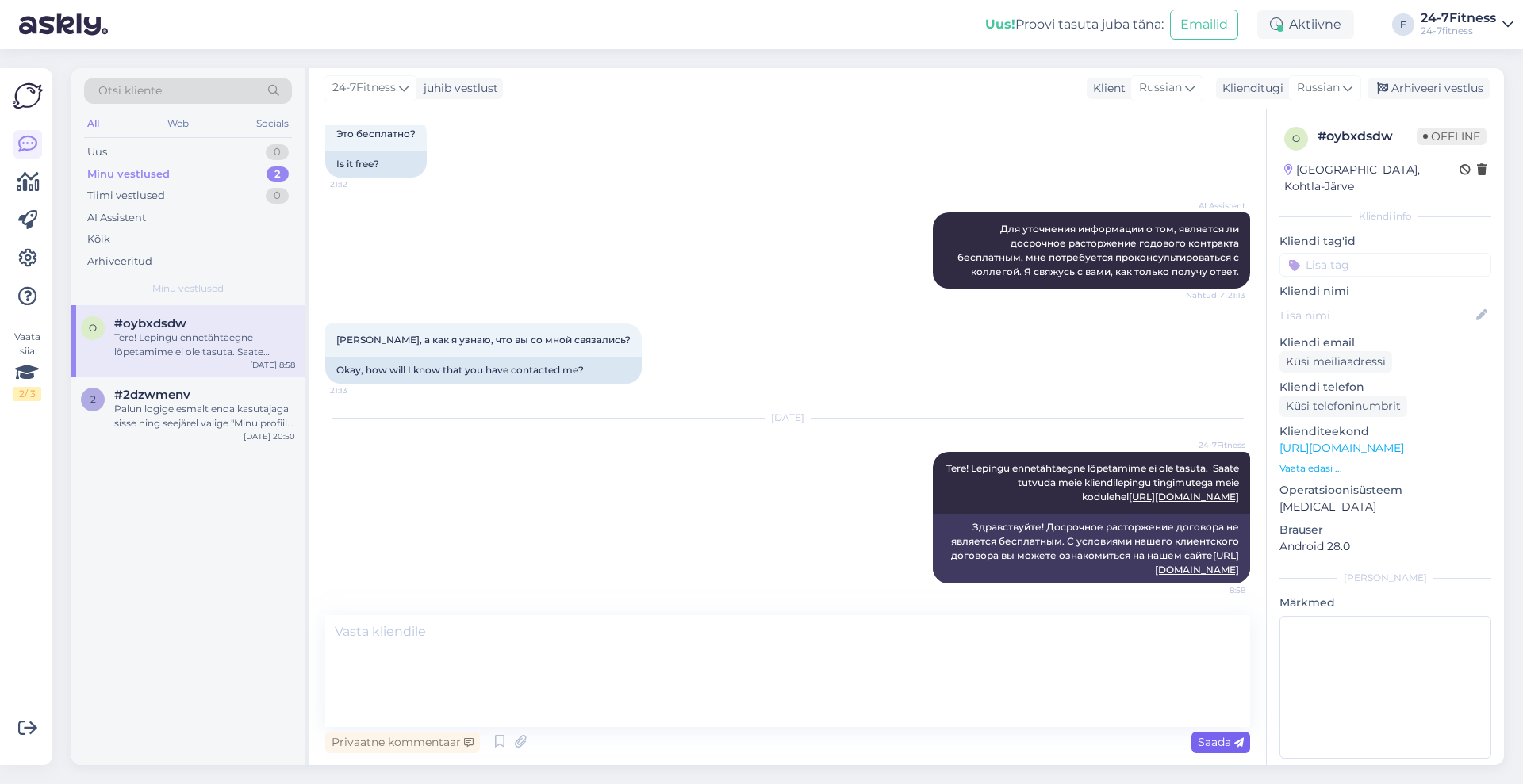
scroll to position [3831, 0]
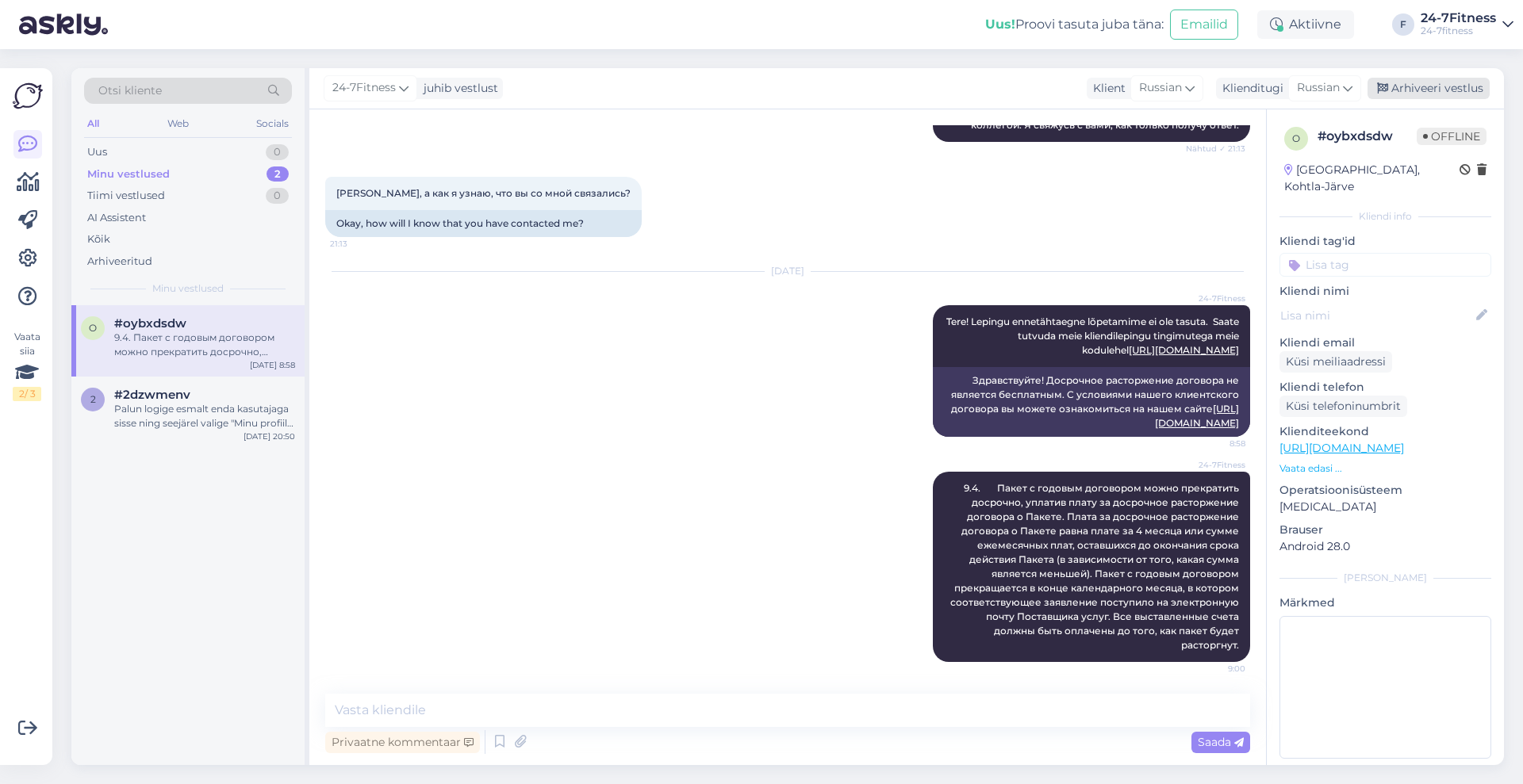
click at [1421, 87] on div "Arhiveeri vestlus" at bounding box center [1428, 88] width 122 height 22
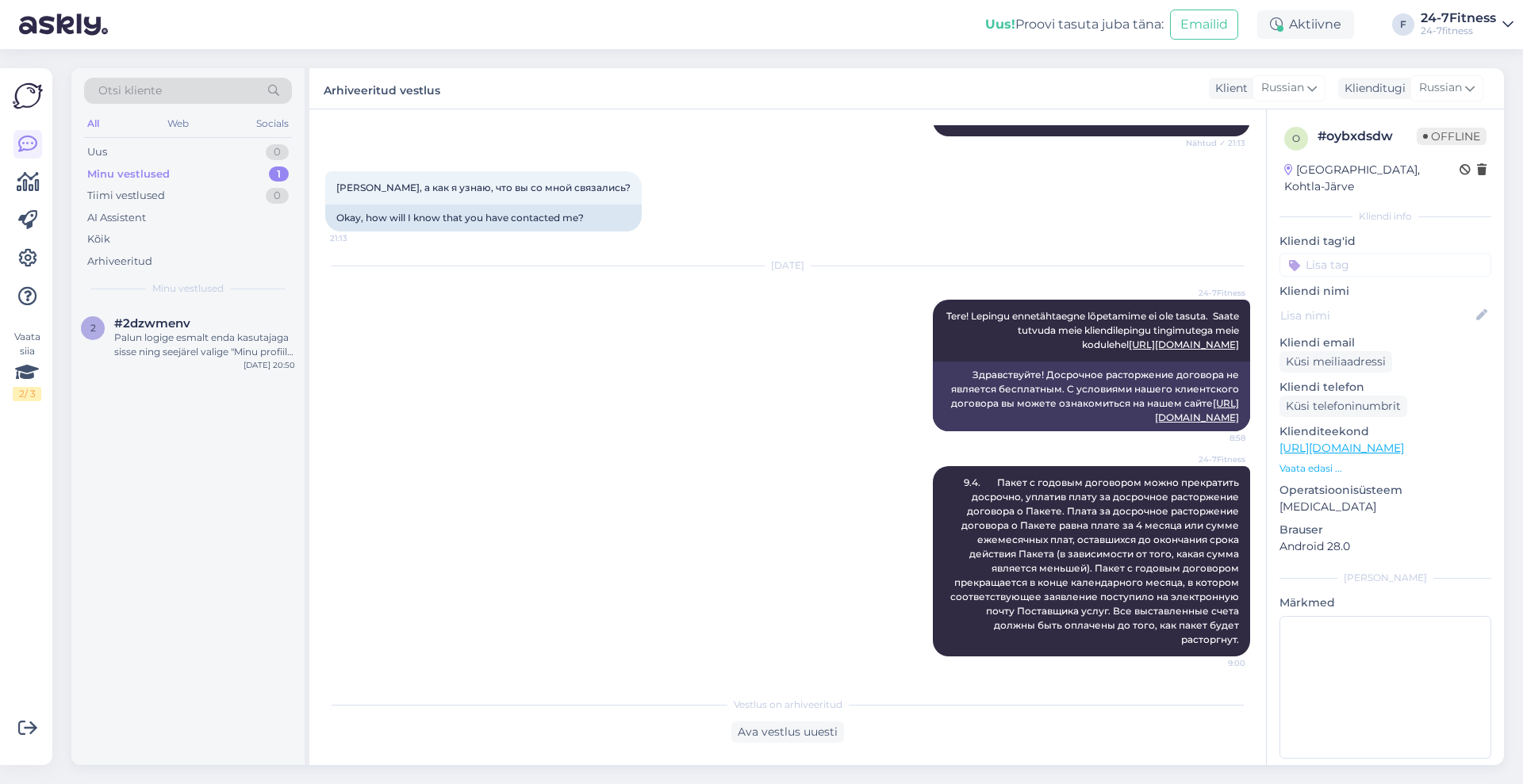
click at [130, 166] on div "Minu vestlused" at bounding box center [128, 174] width 82 height 16
click at [175, 342] on div "Palun logige esmalt enda kasutajaga sisse ning seejärel valige "Minu profiil" -…" at bounding box center [204, 345] width 181 height 29
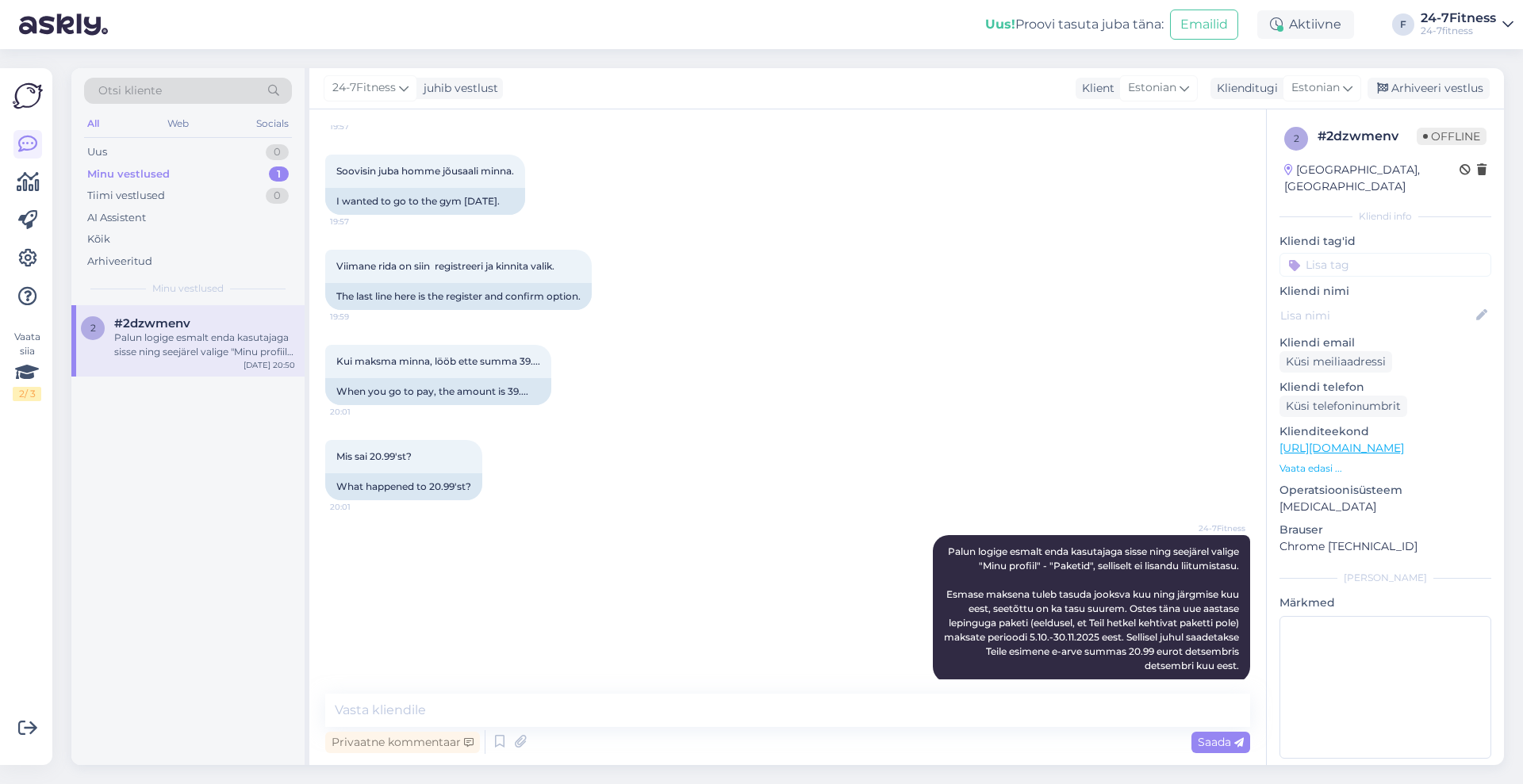
scroll to position [1066, 0]
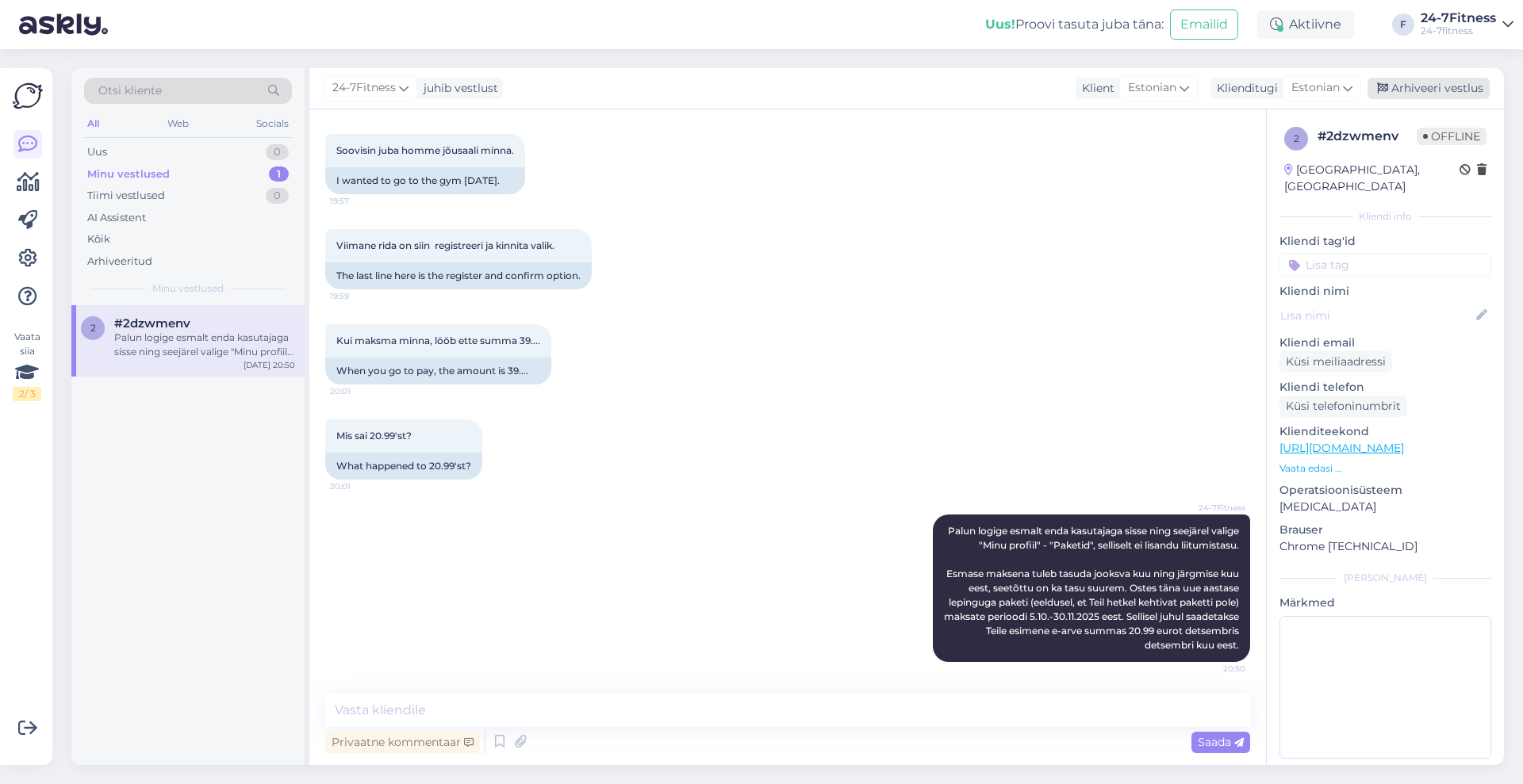
click at [1409, 82] on div "Arhiveeri vestlus" at bounding box center [1428, 88] width 122 height 22
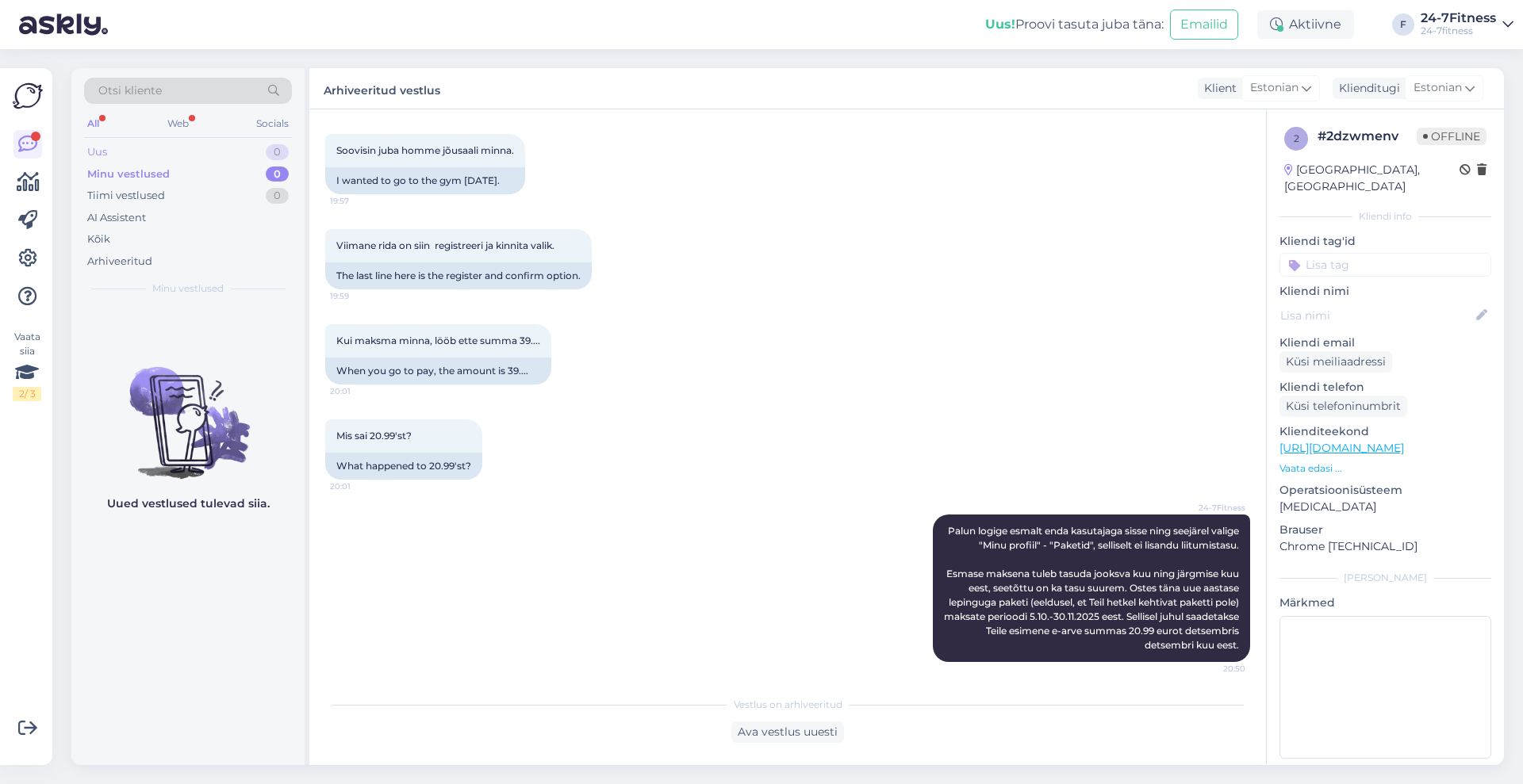
click at [123, 147] on div "Uus 0" at bounding box center [188, 152] width 208 height 23
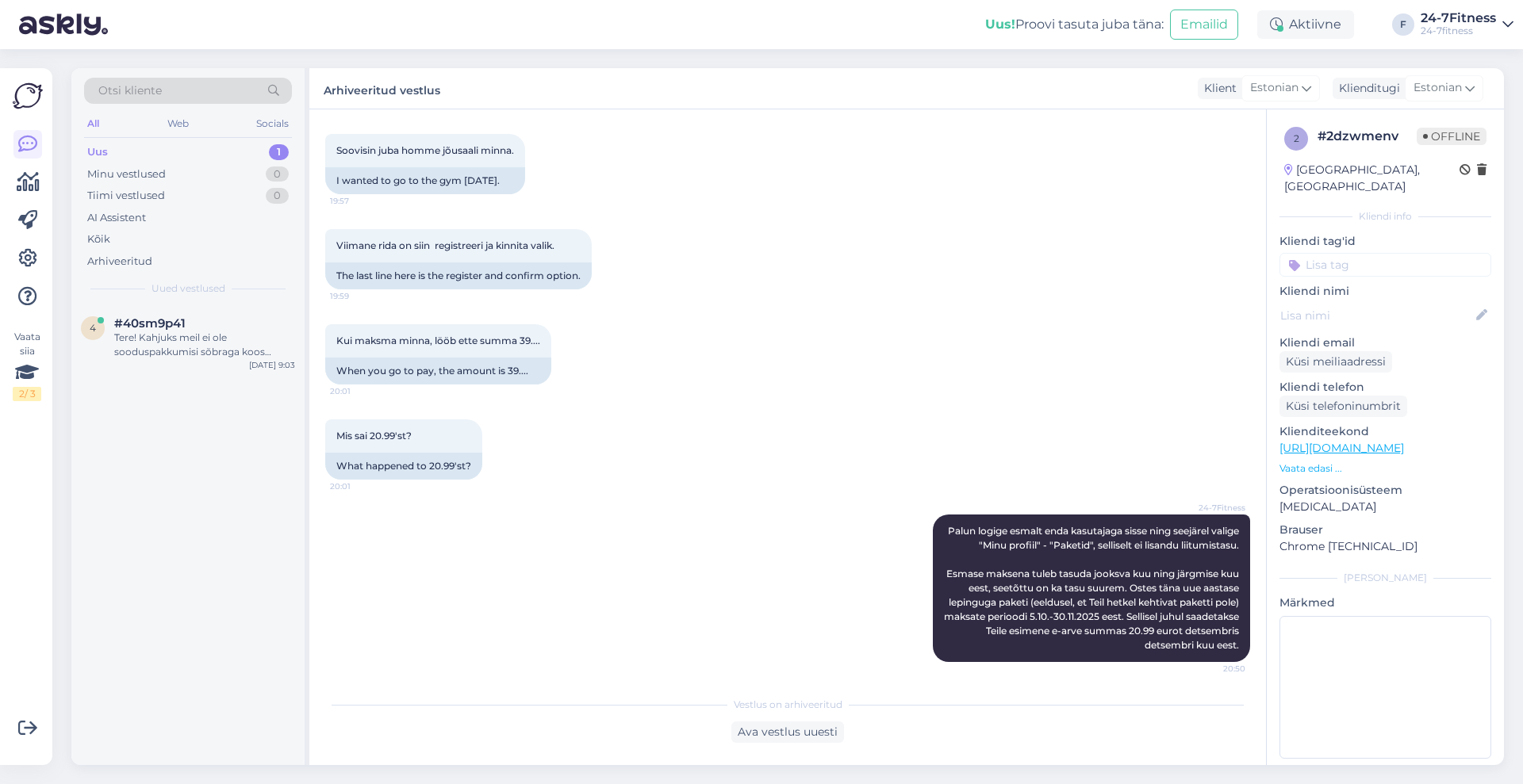
click at [141, 146] on div "Uus 1" at bounding box center [188, 152] width 208 height 23
click at [184, 339] on div "Tere! Kahjuks meil ei ole sooduspakkumisi sõbraga koos spordiklubi külastamisek…" at bounding box center [204, 345] width 181 height 29
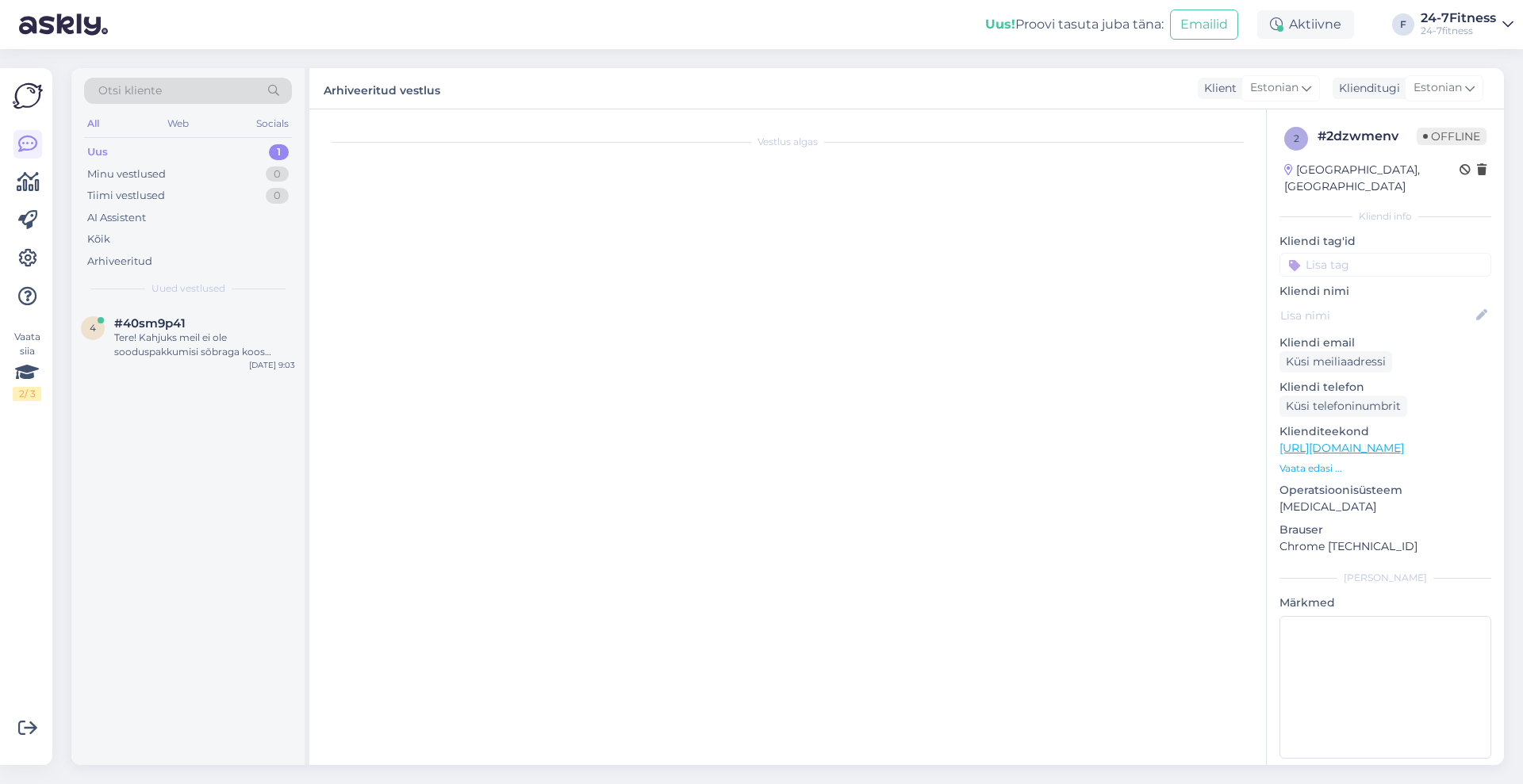
scroll to position [0, 0]
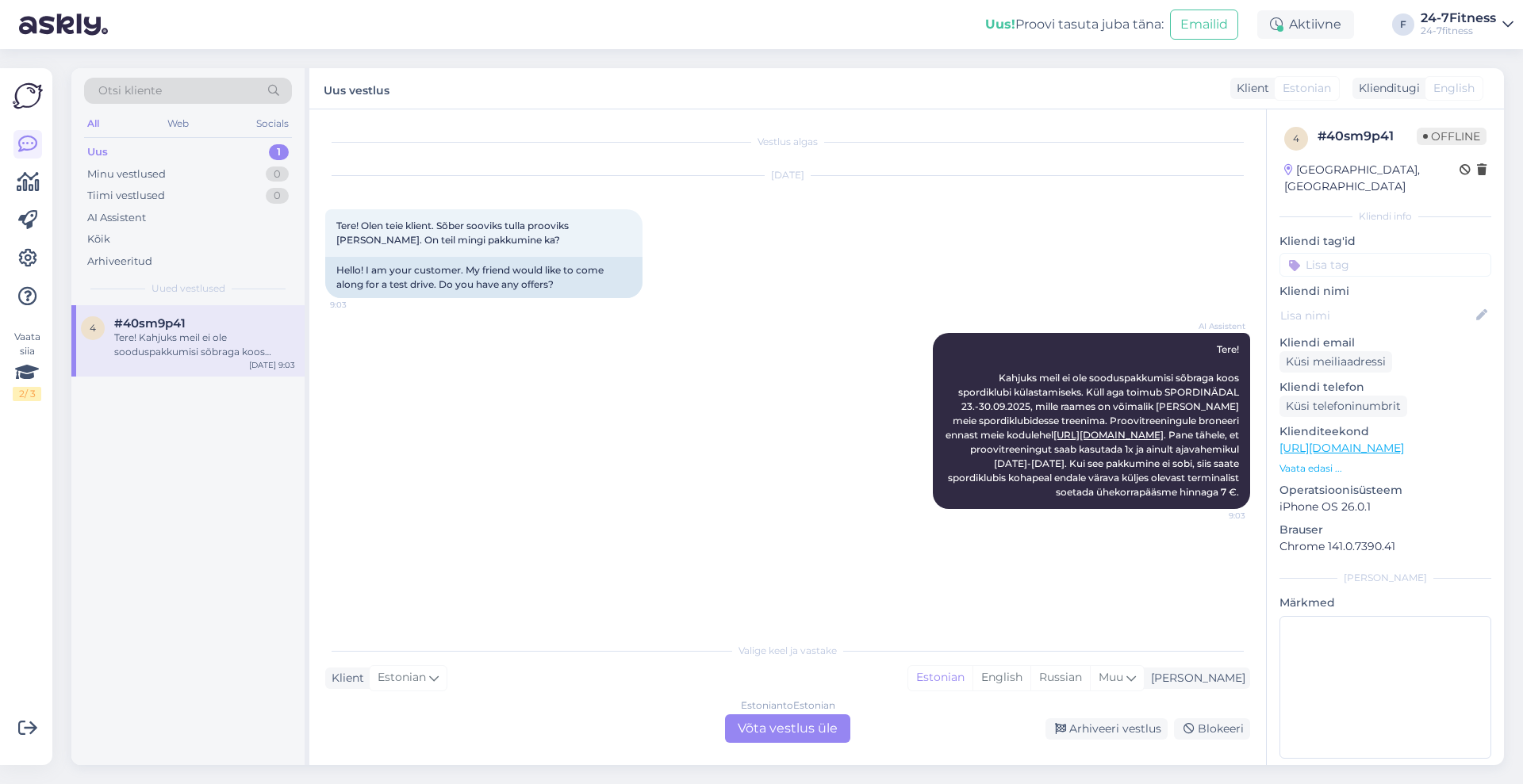
click at [107, 152] on div "Uus 1" at bounding box center [188, 152] width 208 height 23
click at [113, 220] on div "AI Assistent" at bounding box center [117, 218] width 59 height 16
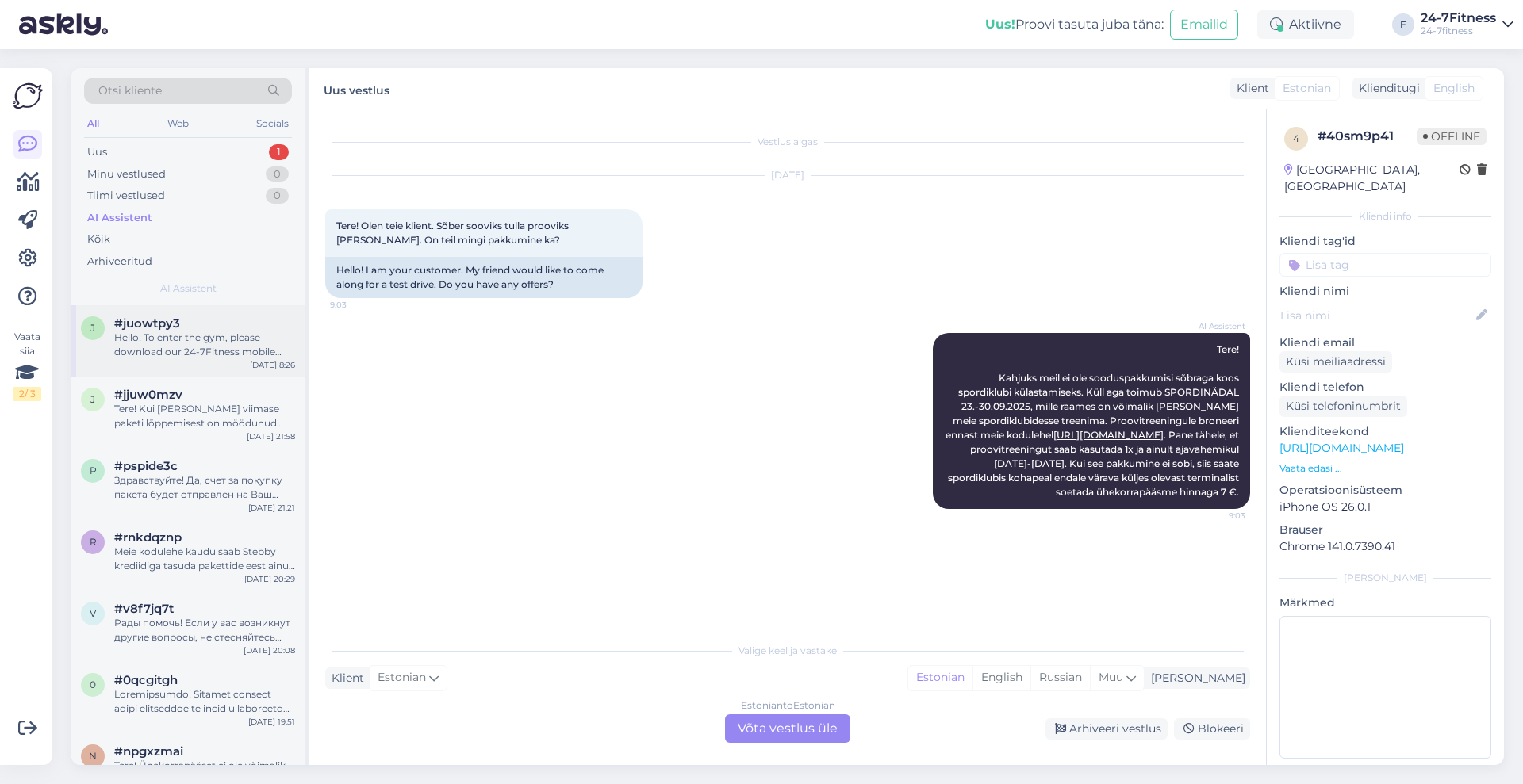
click at [253, 354] on div "Hello! To enter the gym, please download our 24-7Fitness mobile application to …" at bounding box center [204, 345] width 181 height 29
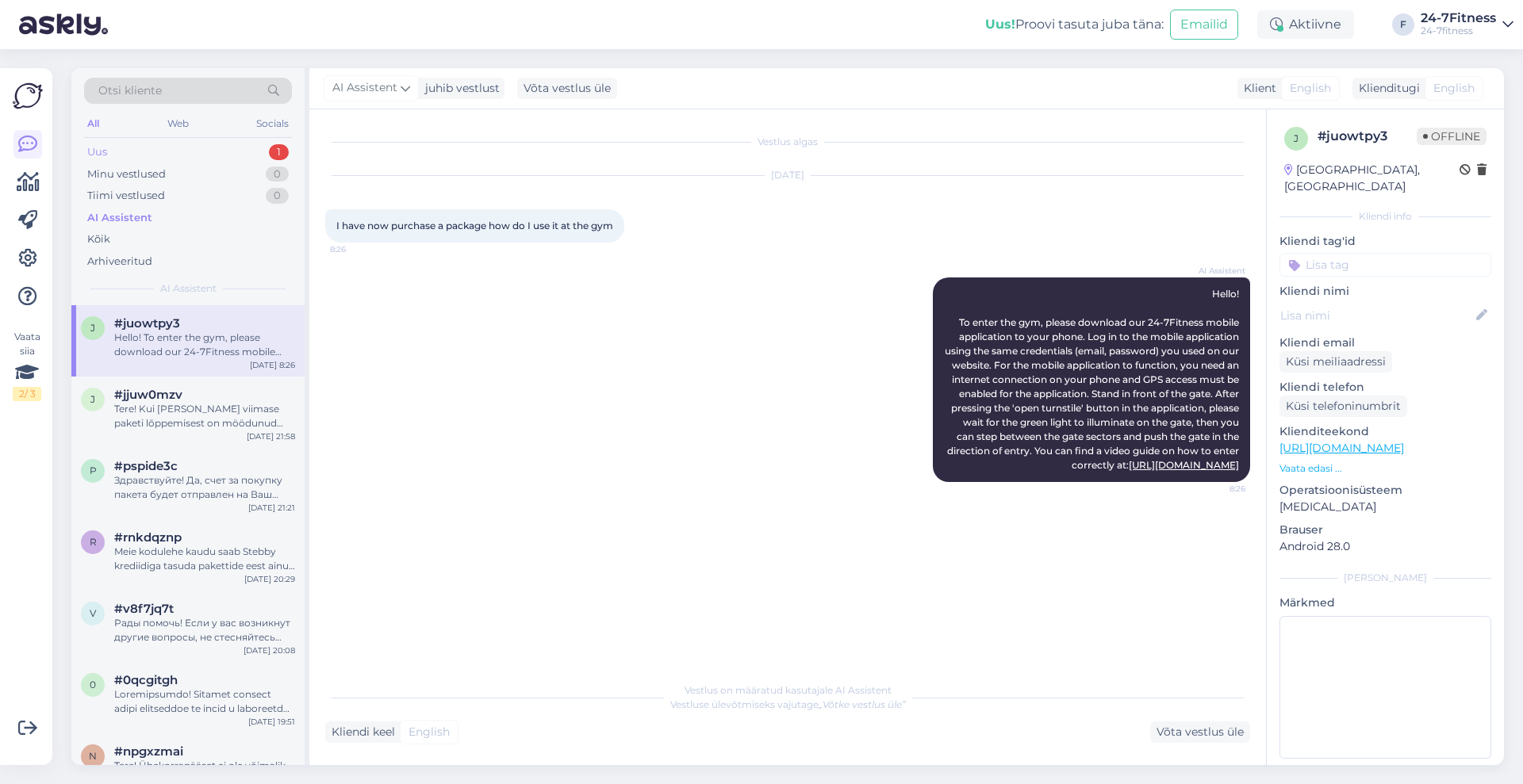
click at [118, 146] on div "Uus 1" at bounding box center [188, 152] width 208 height 23
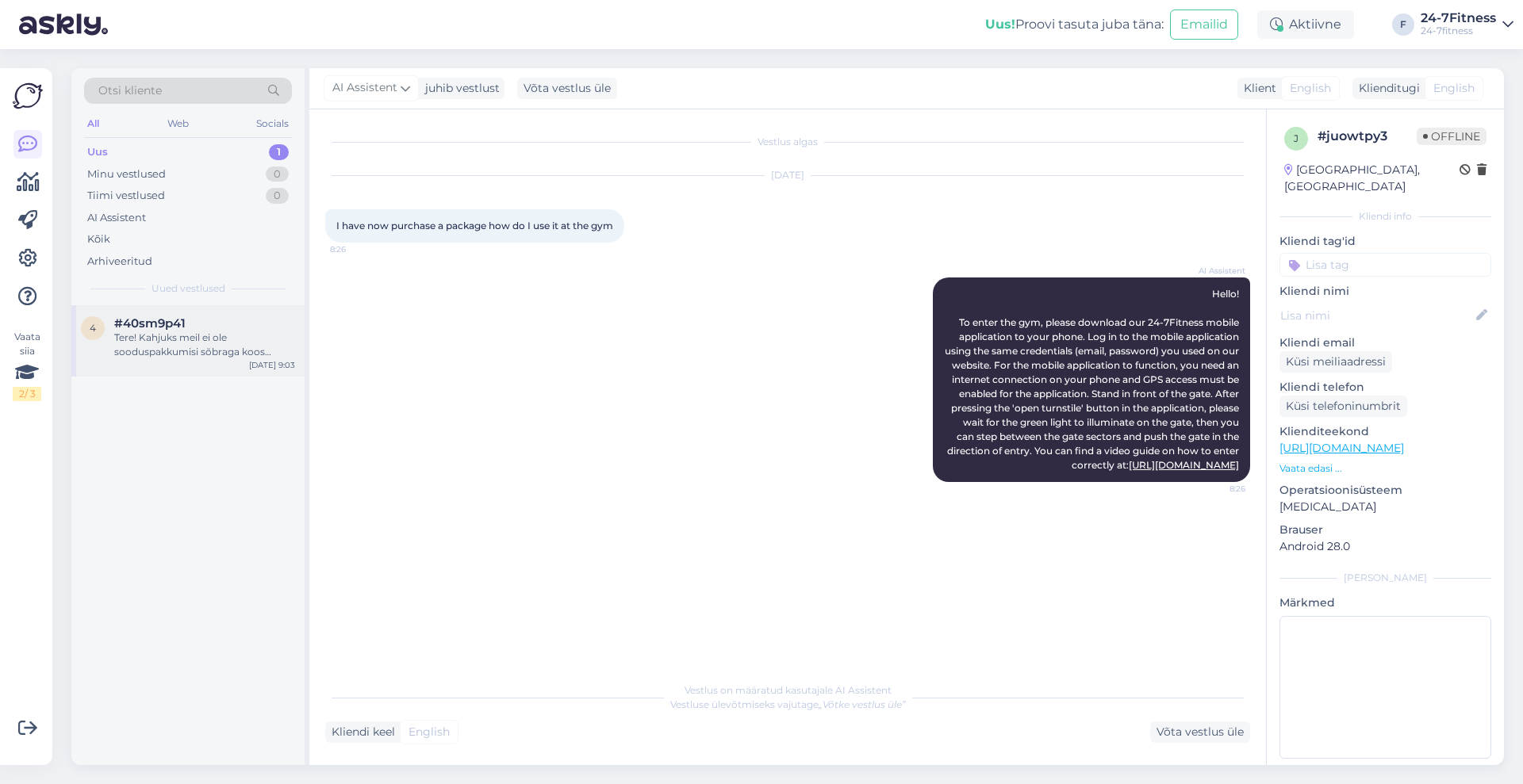
click at [230, 349] on div "Tere! Kahjuks meil ei ole sooduspakkumisi sõbraga koos spordiklubi külastamisek…" at bounding box center [204, 345] width 181 height 29
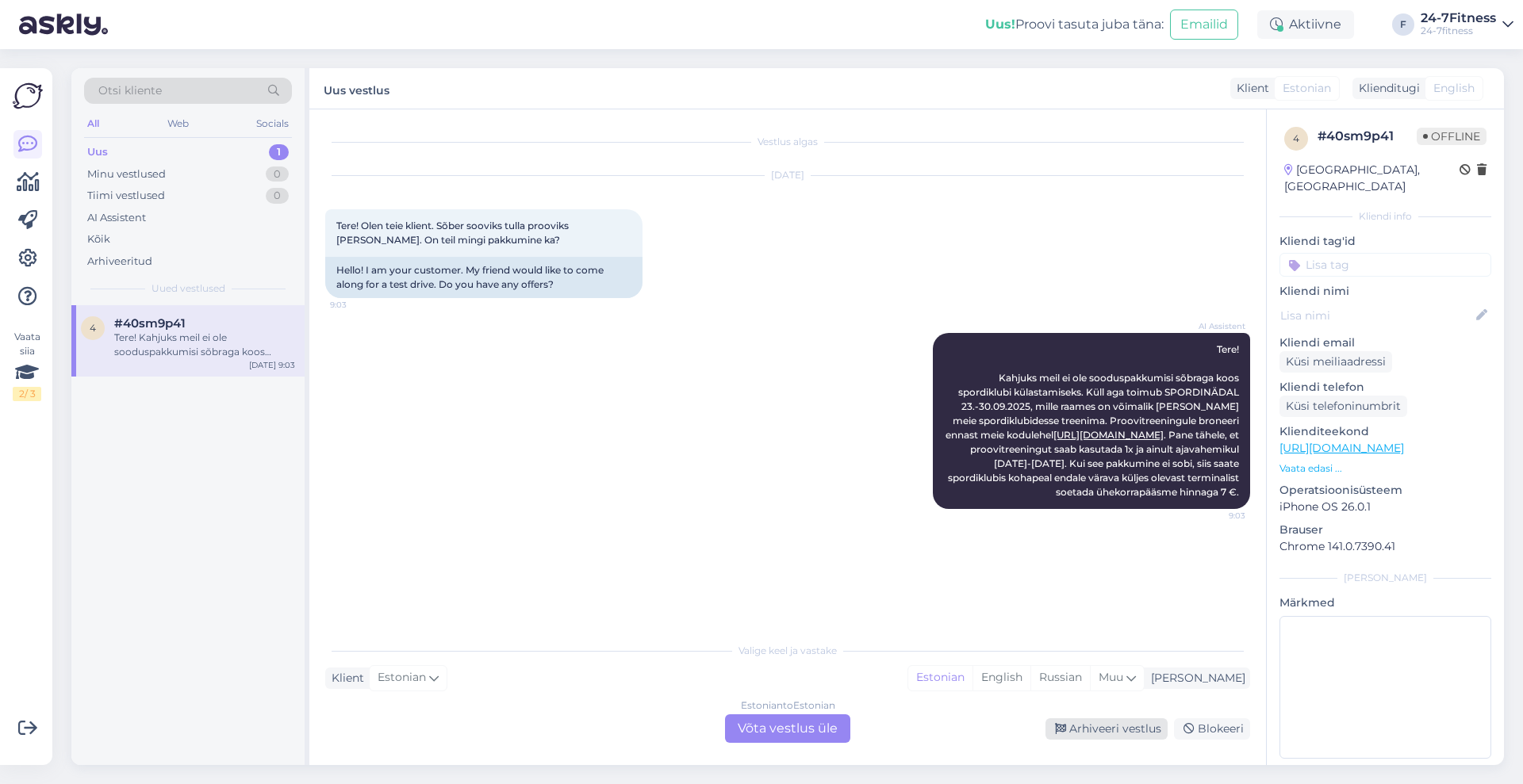
click at [1092, 729] on div "Arhiveeri vestlus" at bounding box center [1106, 729] width 122 height 22
